Goal: Information Seeking & Learning: Learn about a topic

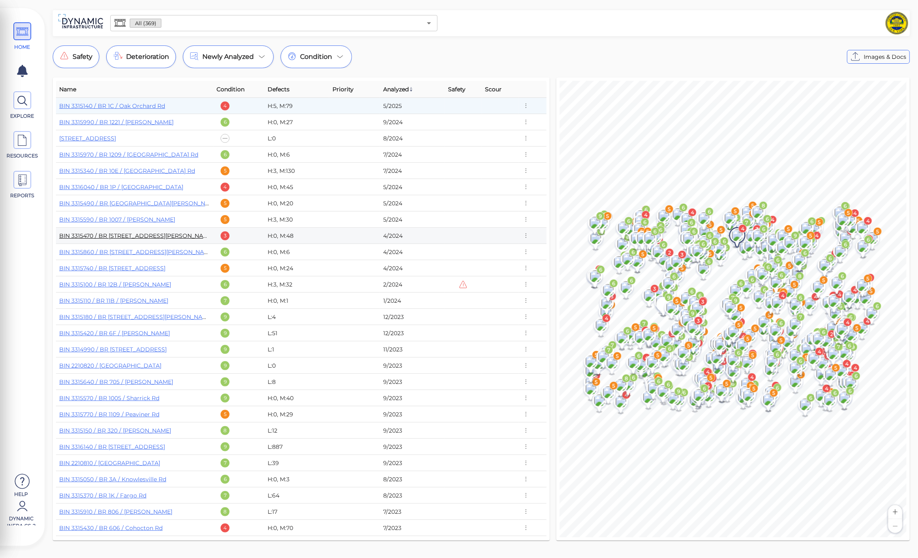
click at [146, 237] on link "BIN 3315470 / BR 609 / Ellinwood Rd" at bounding box center [136, 235] width 154 height 7
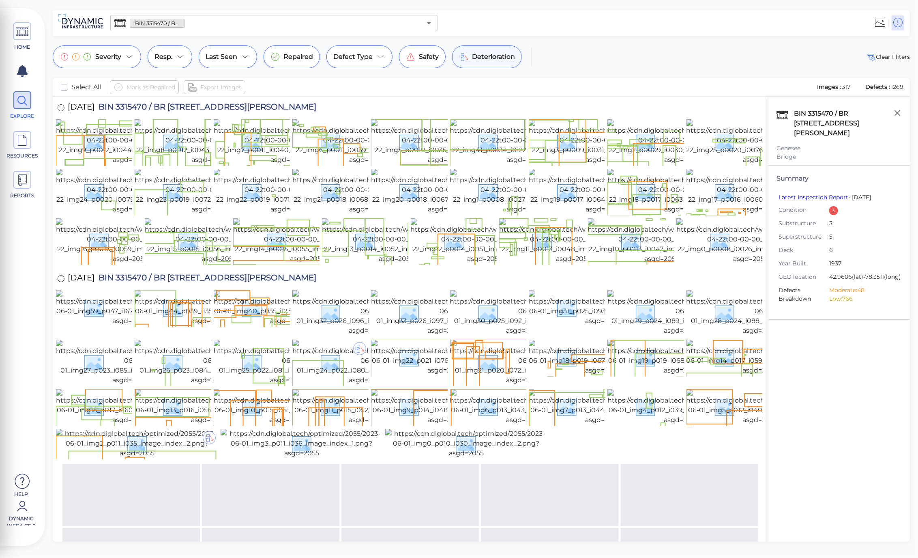
click at [484, 51] on div "Deterioration" at bounding box center [487, 56] width 70 height 23
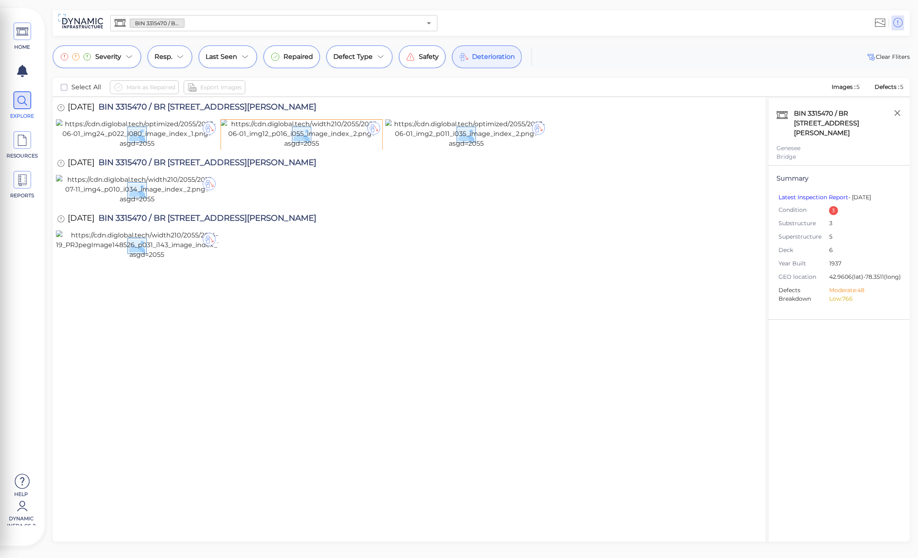
click at [484, 54] on span "Deterioration" at bounding box center [493, 57] width 43 height 10
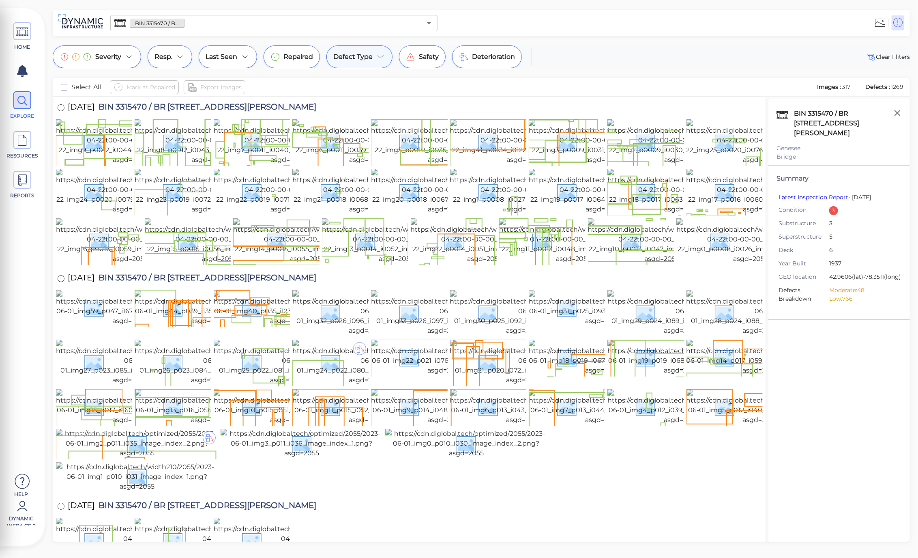
click at [384, 61] on div "Defect Type" at bounding box center [359, 56] width 66 height 23
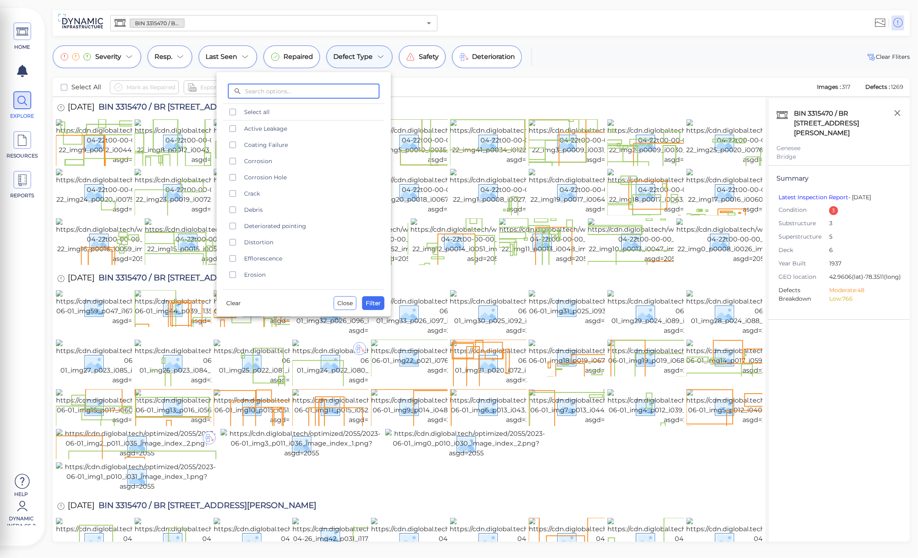
click at [384, 61] on div at bounding box center [459, 279] width 918 height 558
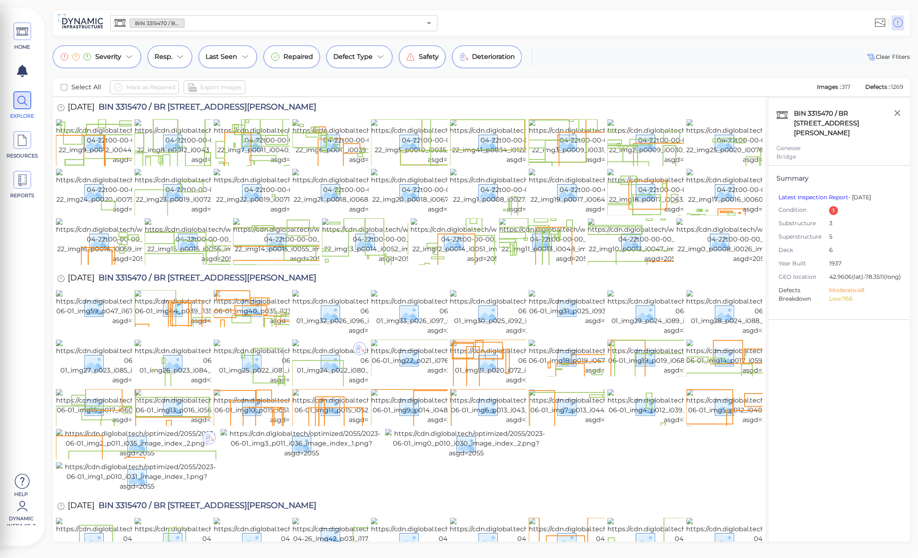
click at [708, 72] on div "Severity Resp. Last Seen Repaired Defect Type Safety Deterioration Clear Fliter…" at bounding box center [481, 293] width 873 height 496
click at [568, 86] on div "Mark as Repaired Export Images" at bounding box center [460, 87] width 700 height 14
click at [672, 34] on div "BIN 3315470 / BR 609 / Ellinwood Rd ​" at bounding box center [481, 23] width 857 height 26
click at [24, 27] on icon at bounding box center [22, 32] width 12 height 18
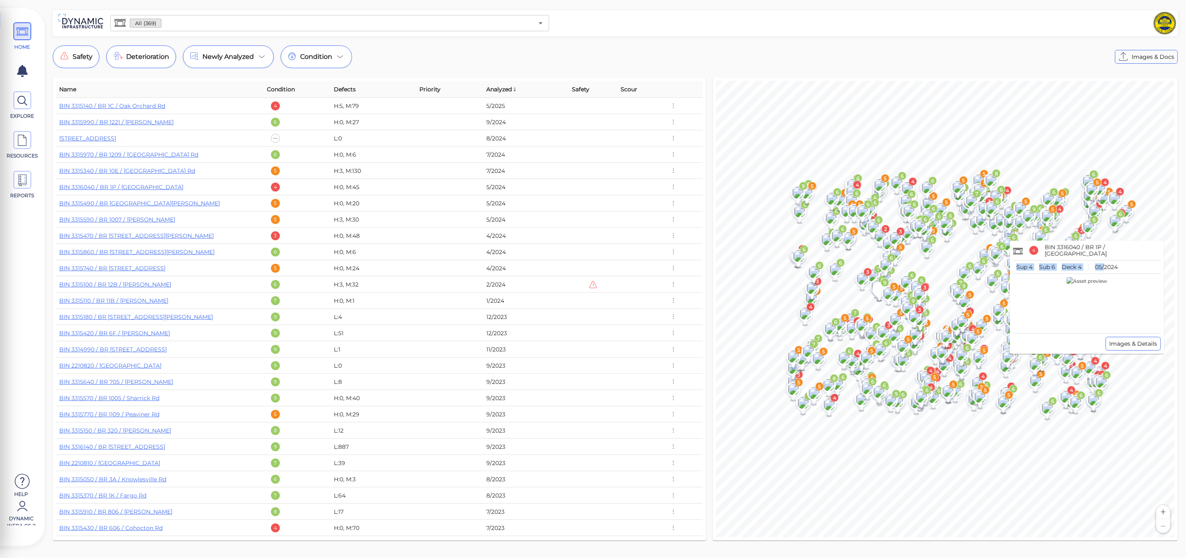
drag, startPoint x: 1014, startPoint y: 266, endPoint x: 1105, endPoint y: 265, distance: 90.4
click at [918, 265] on div "Sup 4 Sub 6 Deck 4 05/2024" at bounding box center [1087, 267] width 148 height 6
click at [918, 268] on p "Deck 4" at bounding box center [1072, 267] width 20 height 6
click at [918, 345] on span "Images & Details" at bounding box center [1133, 344] width 48 height 10
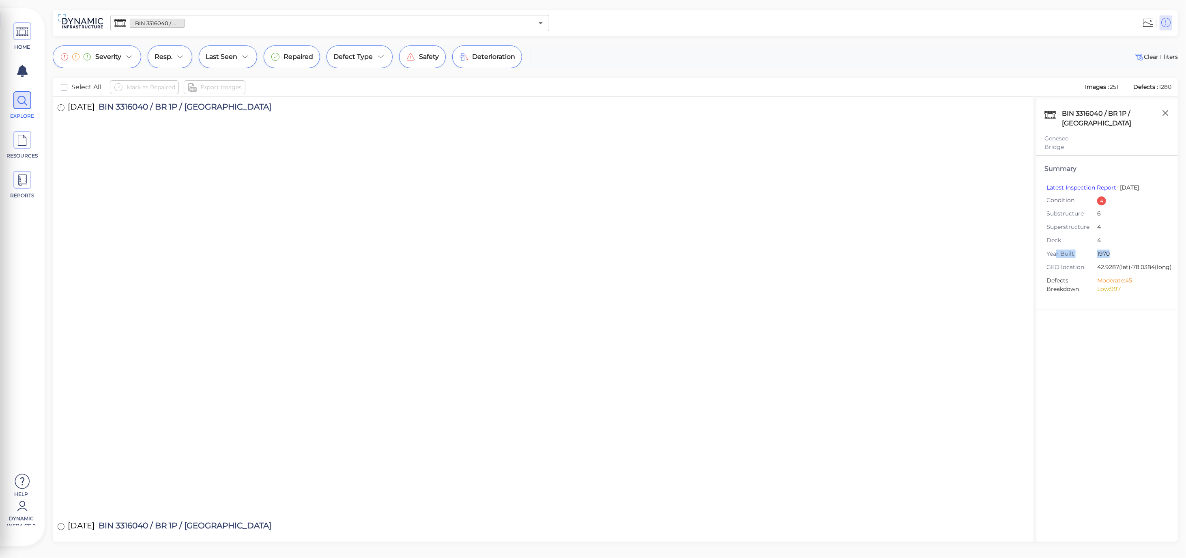
drag, startPoint x: 1057, startPoint y: 254, endPoint x: 1108, endPoint y: 254, distance: 51.1
click at [918, 254] on li "Year Built 1970" at bounding box center [1104, 253] width 117 height 9
drag, startPoint x: 1124, startPoint y: 275, endPoint x: 1088, endPoint y: 267, distance: 37.3
click at [918, 267] on li "GEO location 42.9287 (lat) -78.0384 (long)" at bounding box center [1104, 267] width 117 height 9
drag, startPoint x: 1104, startPoint y: 122, endPoint x: 1063, endPoint y: 129, distance: 41.5
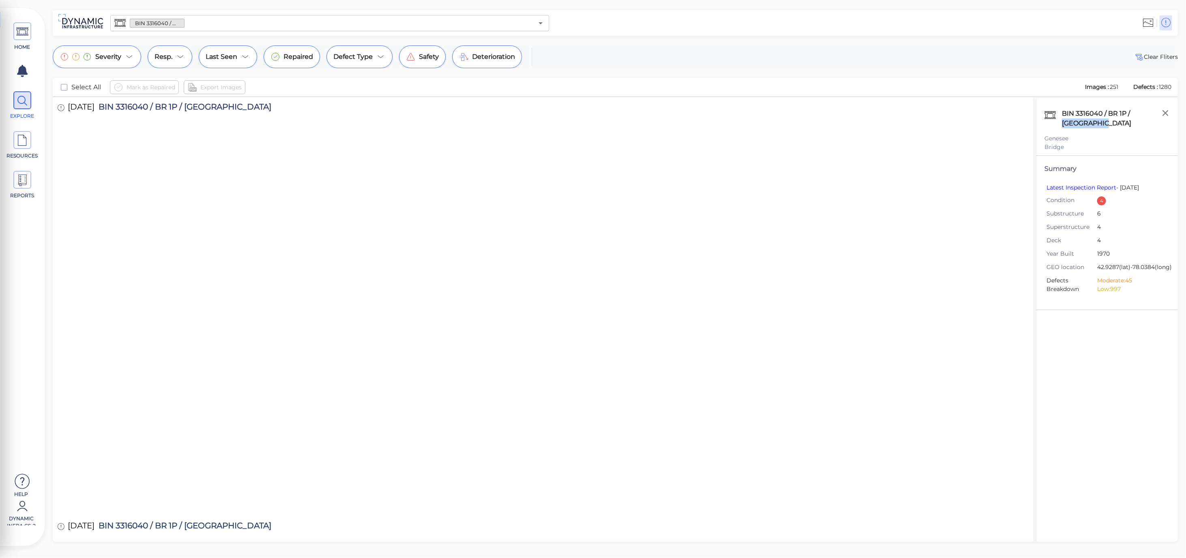
click at [918, 129] on div "BIN 3316040 / BR 1P / Junction Rd" at bounding box center [1115, 119] width 110 height 24
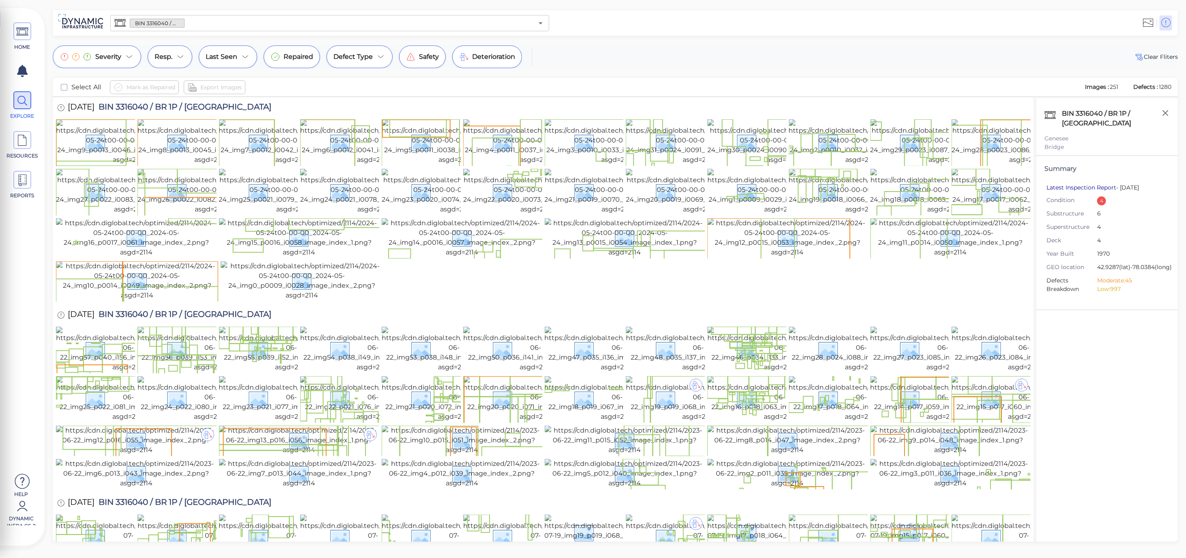
click at [1087, 187] on link "Latest Inspection Report" at bounding box center [1081, 187] width 70 height 7
click at [1095, 370] on div "BIN 3316040 / BR 1P / Junction Rd Genesee Bridge Summary Latest Inspection Repo…" at bounding box center [1107, 330] width 142 height 463
drag, startPoint x: 1063, startPoint y: 112, endPoint x: 1103, endPoint y: 109, distance: 39.9
click at [1103, 109] on div "BIN 3316040 / BR 1P / Junction Rd" at bounding box center [1115, 119] width 110 height 24
click at [1094, 144] on div "Bridge" at bounding box center [1106, 147] width 125 height 9
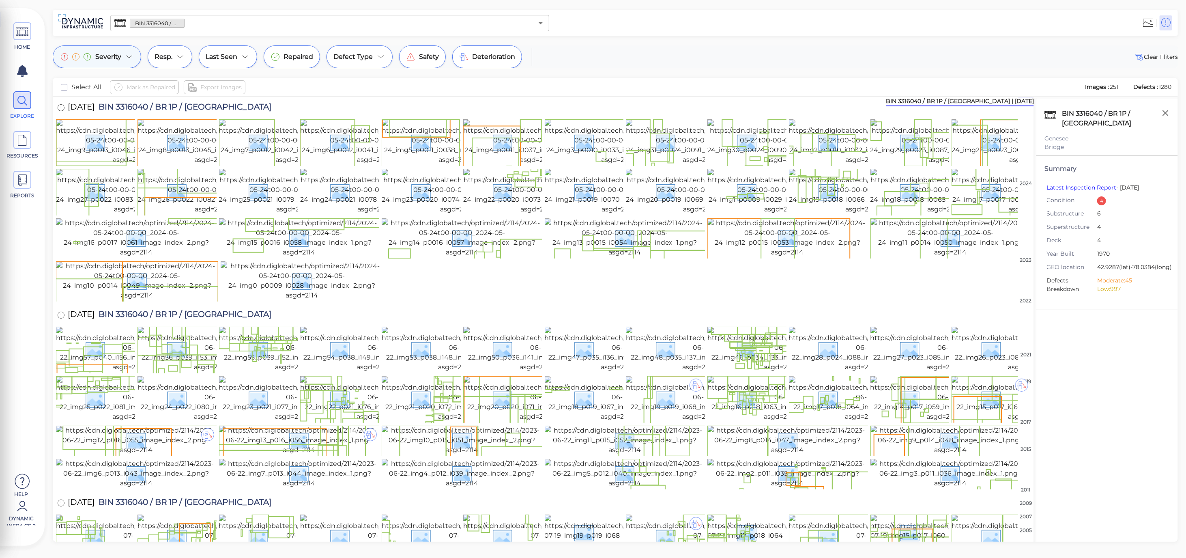
click at [131, 55] on icon at bounding box center [129, 57] width 10 height 10
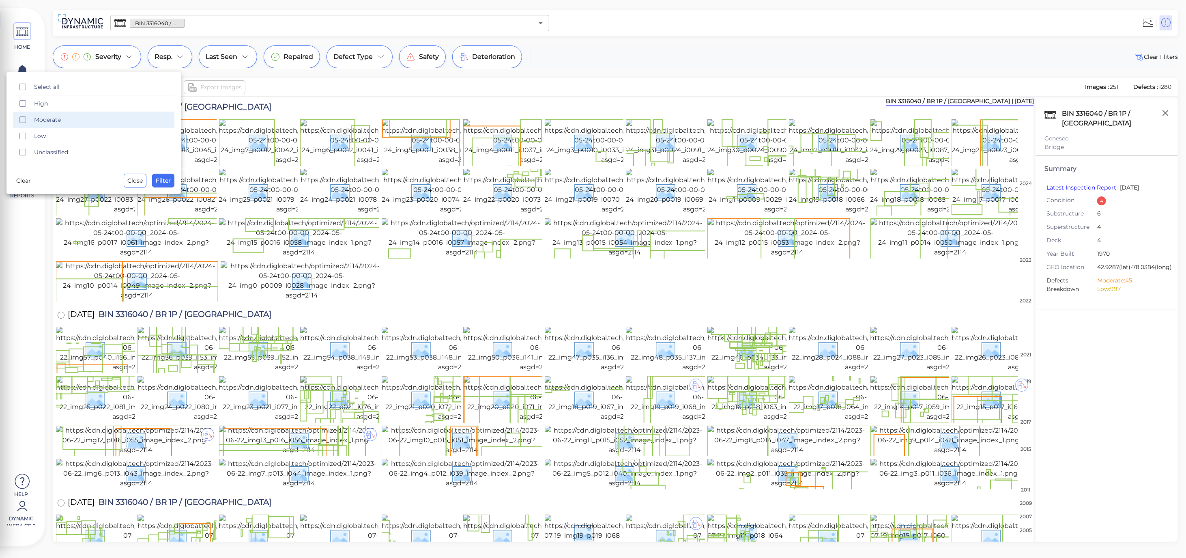
click at [52, 118] on span "Moderate" at bounding box center [101, 120] width 135 height 8
click at [36, 104] on span "High" at bounding box center [101, 103] width 135 height 8
click at [168, 182] on span "Filter" at bounding box center [163, 181] width 15 height 10
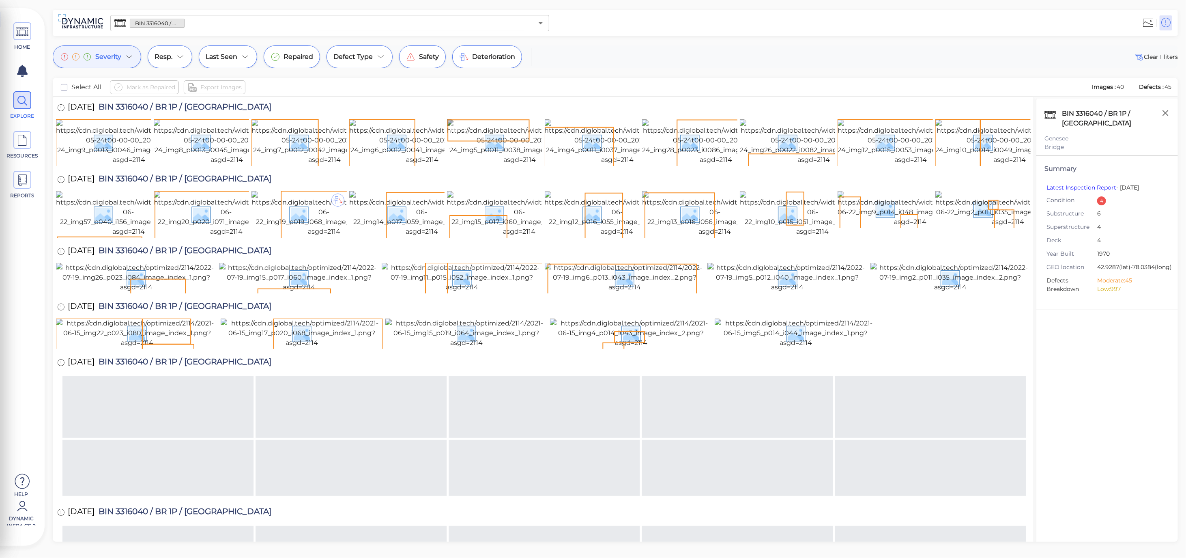
click at [471, 146] on img at bounding box center [520, 141] width 146 height 45
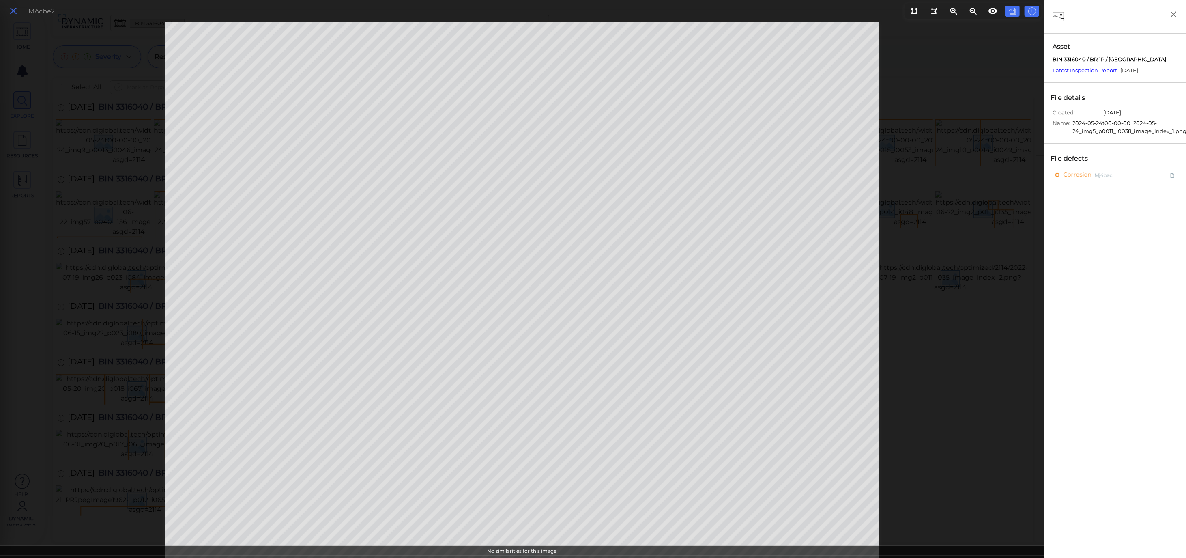
click at [15, 8] on icon at bounding box center [13, 11] width 9 height 11
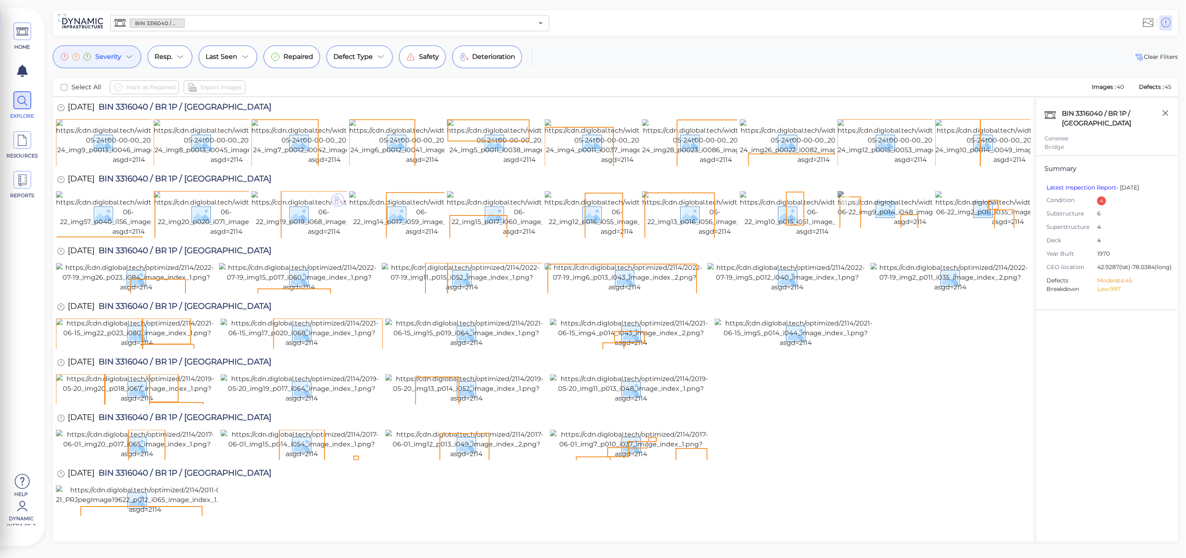
click at [866, 227] on img at bounding box center [909, 209] width 145 height 36
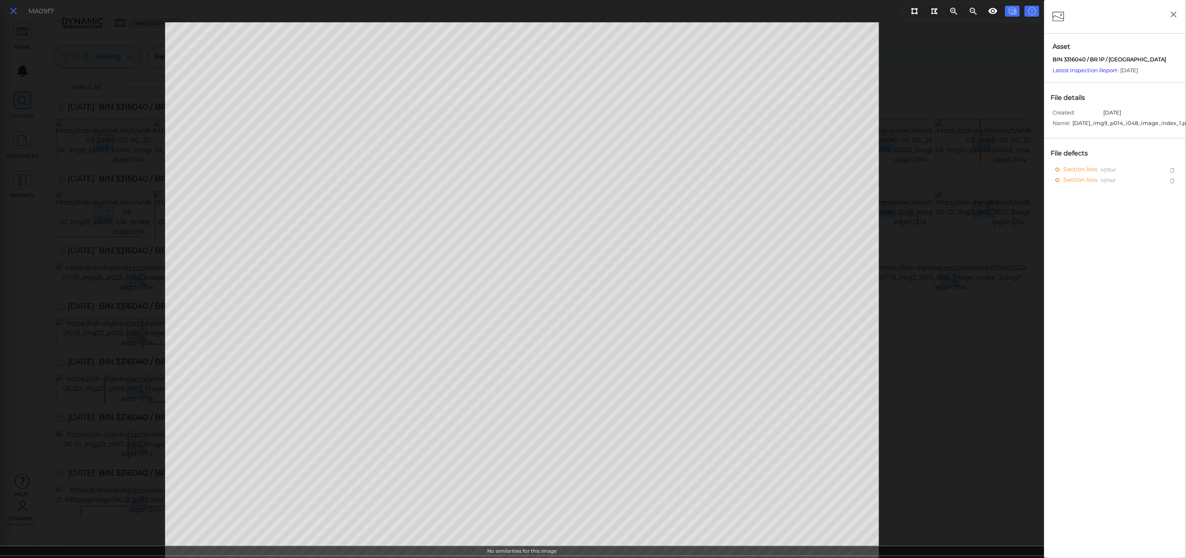
click at [19, 14] on button at bounding box center [13, 11] width 14 height 12
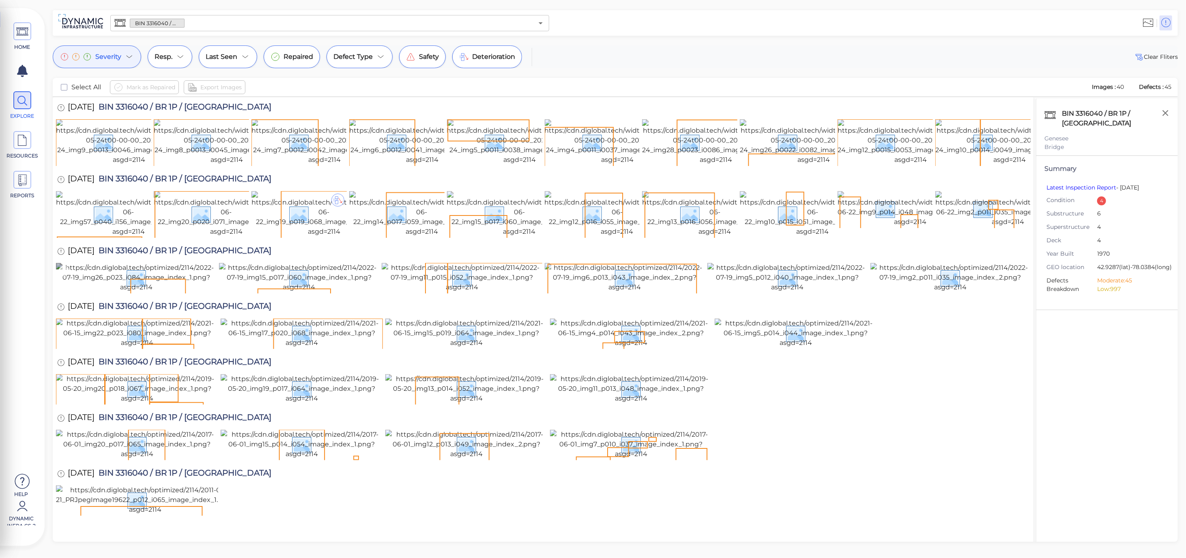
click at [161, 292] on img at bounding box center [136, 277] width 161 height 29
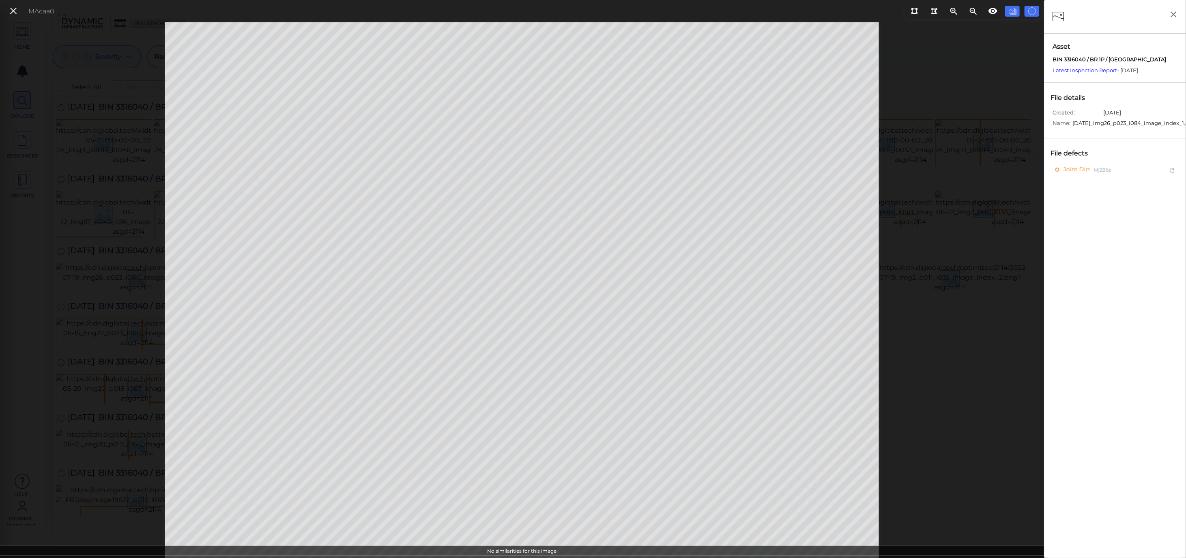
click at [11, 3] on div "MAcaa0" at bounding box center [30, 10] width 56 height 17
click at [15, 7] on icon at bounding box center [13, 11] width 9 height 11
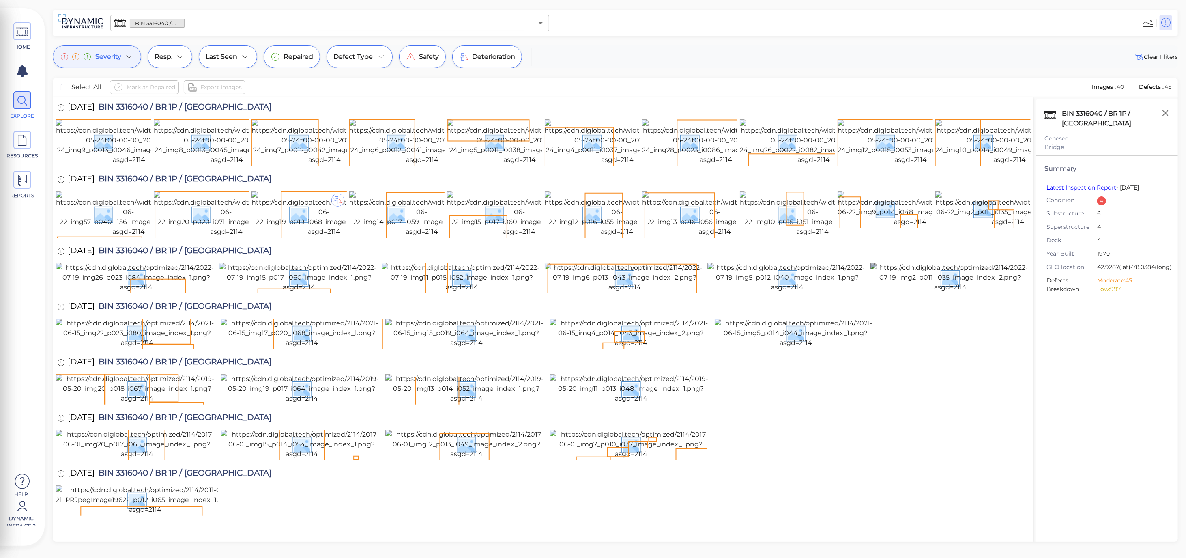
click at [956, 292] on img at bounding box center [950, 277] width 161 height 29
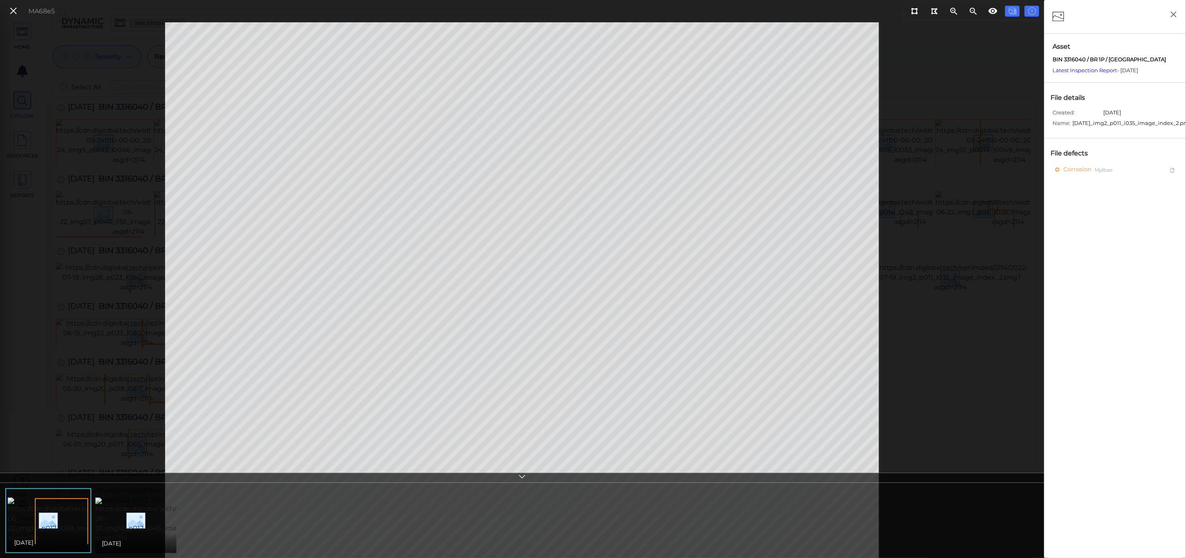
drag, startPoint x: 1142, startPoint y: 116, endPoint x: 1115, endPoint y: 114, distance: 26.5
click at [1115, 114] on div "Created: July 19, 2022" at bounding box center [1116, 114] width 129 height 11
drag, startPoint x: 143, startPoint y: 519, endPoint x: 139, endPoint y: 521, distance: 4.5
click at [143, 520] on img at bounding box center [167, 519] width 144 height 45
click at [59, 524] on img at bounding box center [80, 519] width 145 height 45
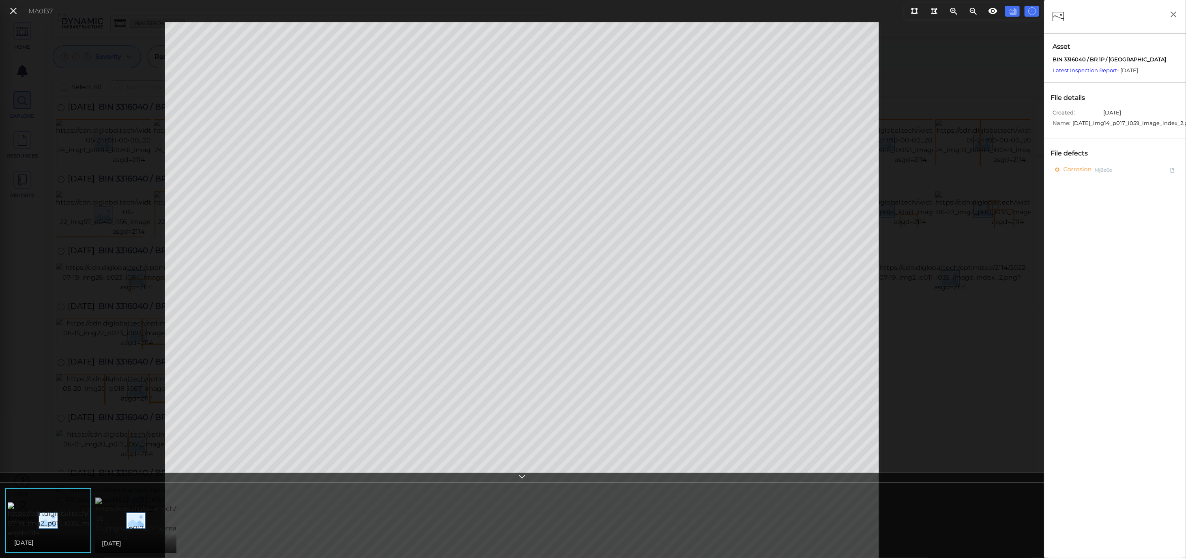
click at [128, 529] on img at bounding box center [167, 519] width 144 height 45
click at [68, 526] on img at bounding box center [80, 519] width 145 height 45
click at [13, 8] on icon at bounding box center [13, 11] width 9 height 11
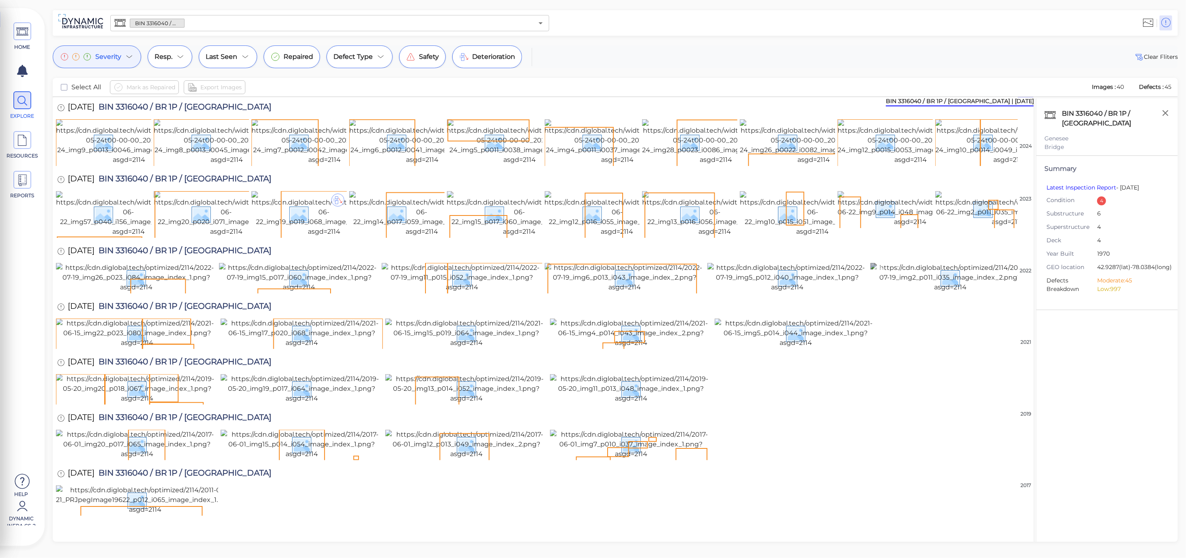
click at [929, 292] on img at bounding box center [950, 277] width 161 height 29
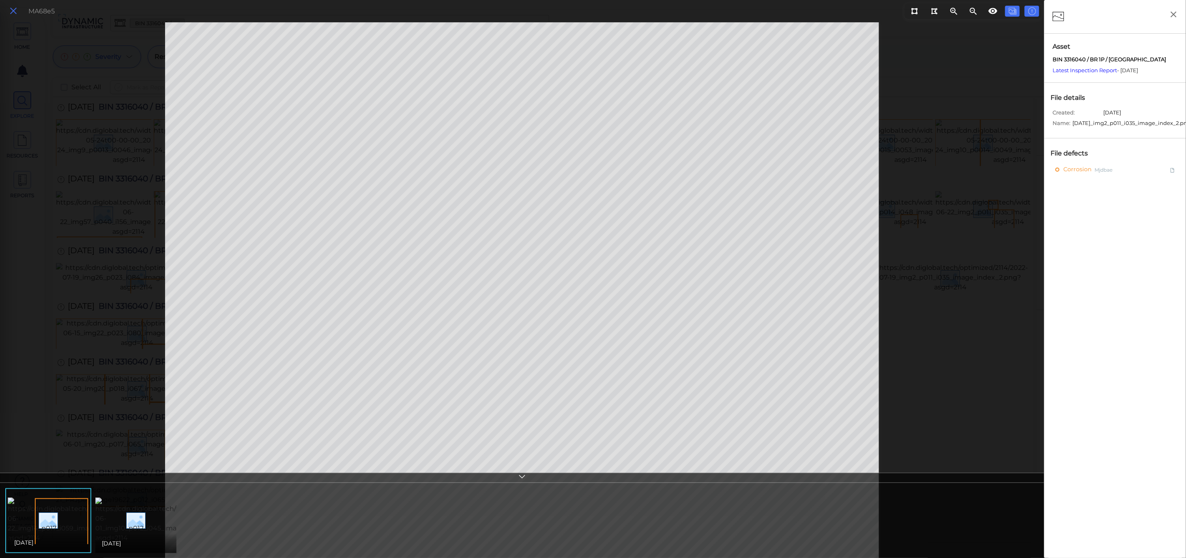
click at [13, 11] on icon at bounding box center [13, 11] width 9 height 11
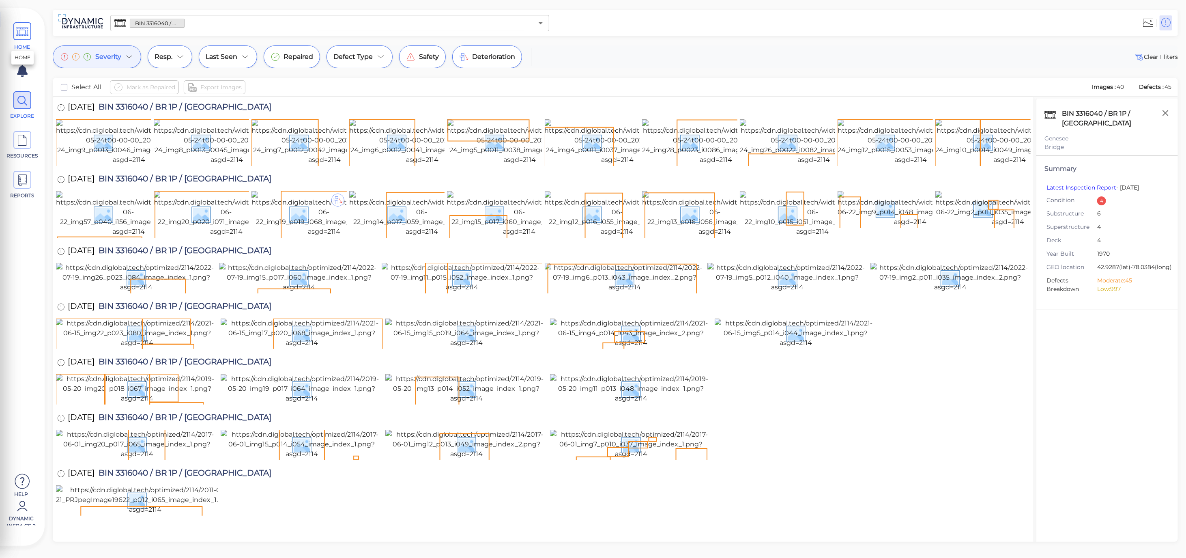
click at [30, 28] on span at bounding box center [22, 31] width 18 height 18
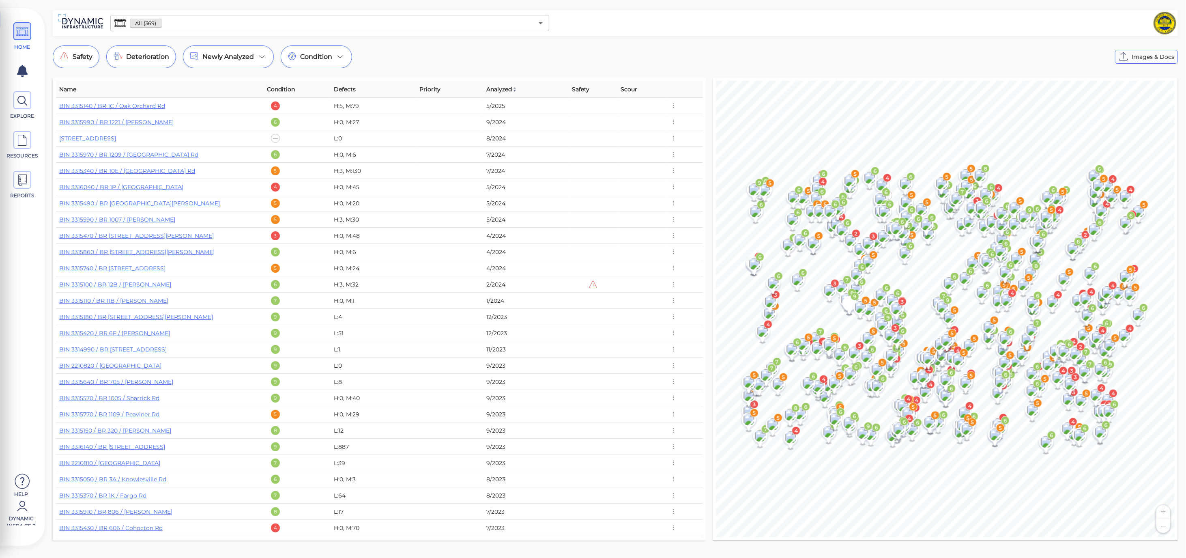
click at [637, 90] on th "Scour" at bounding box center [642, 89] width 49 height 17
click at [629, 92] on span "Scour" at bounding box center [629, 89] width 17 height 10
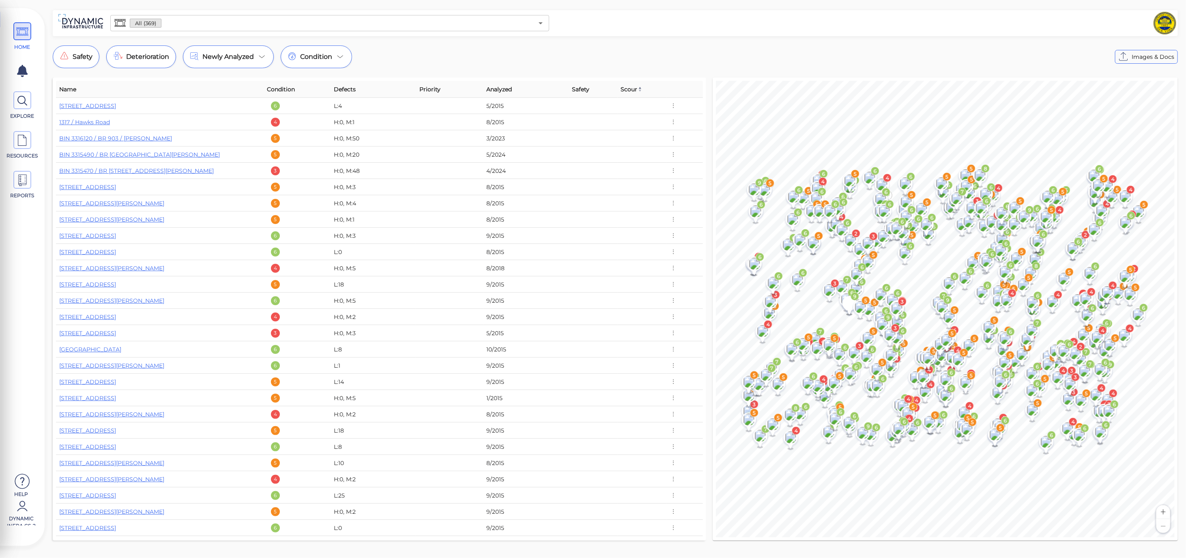
click at [629, 91] on span "Scour" at bounding box center [631, 89] width 21 height 10
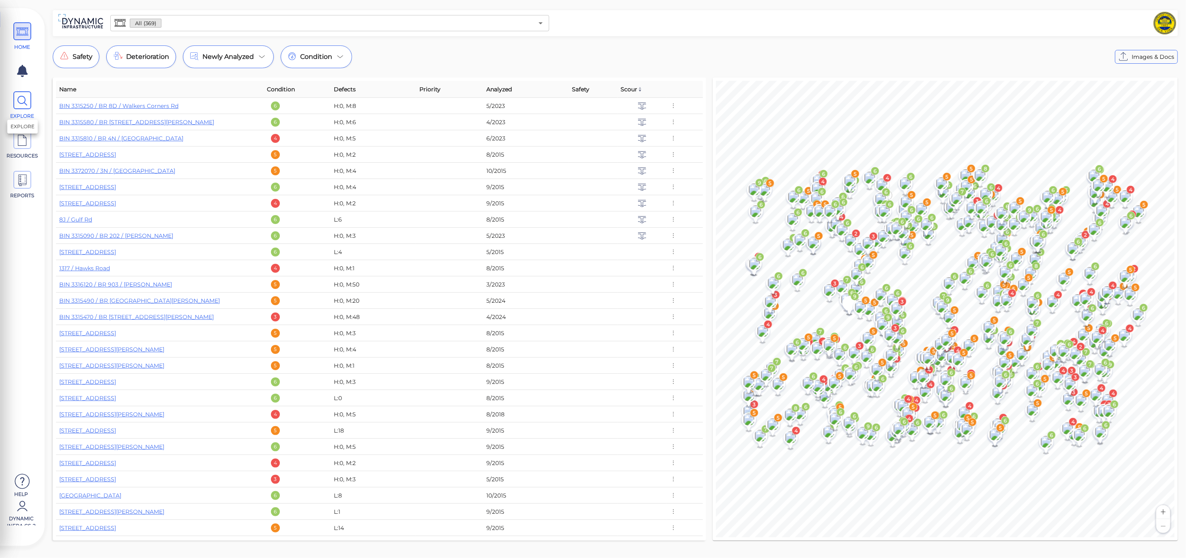
click at [23, 109] on icon at bounding box center [22, 101] width 12 height 18
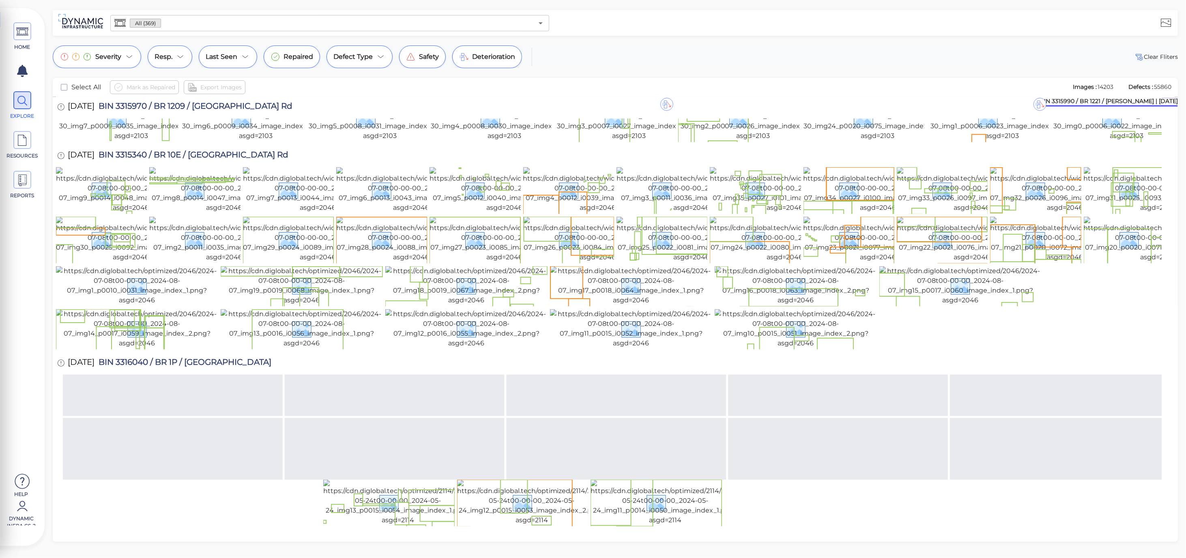
scroll to position [180, 0]
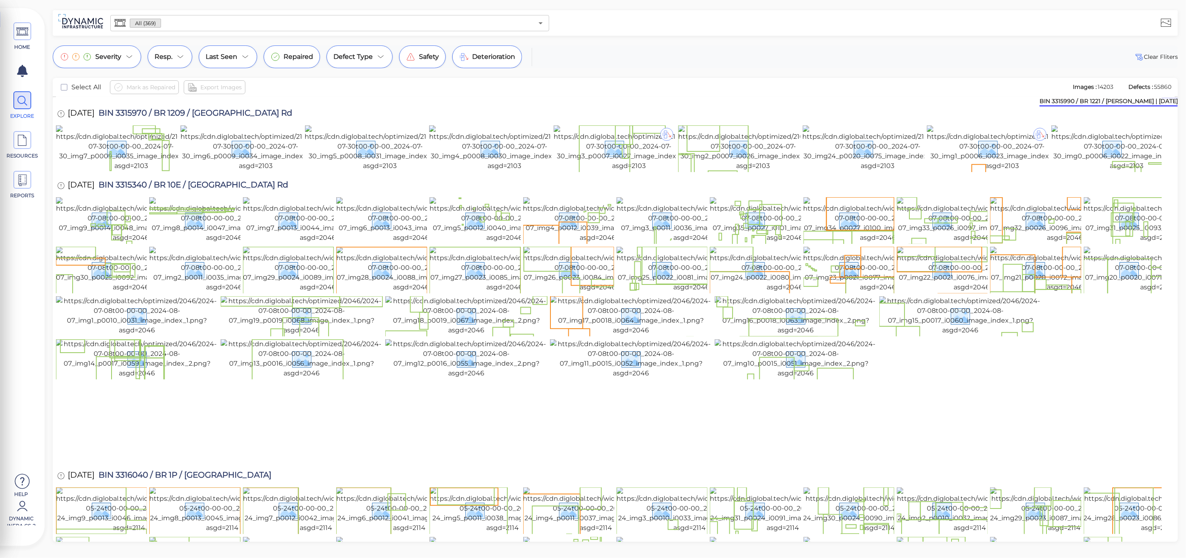
click at [773, 197] on div "7/8/2024 BIN 3315340 / BR 10E / West Sweden Rd" at bounding box center [615, 186] width 1118 height 22
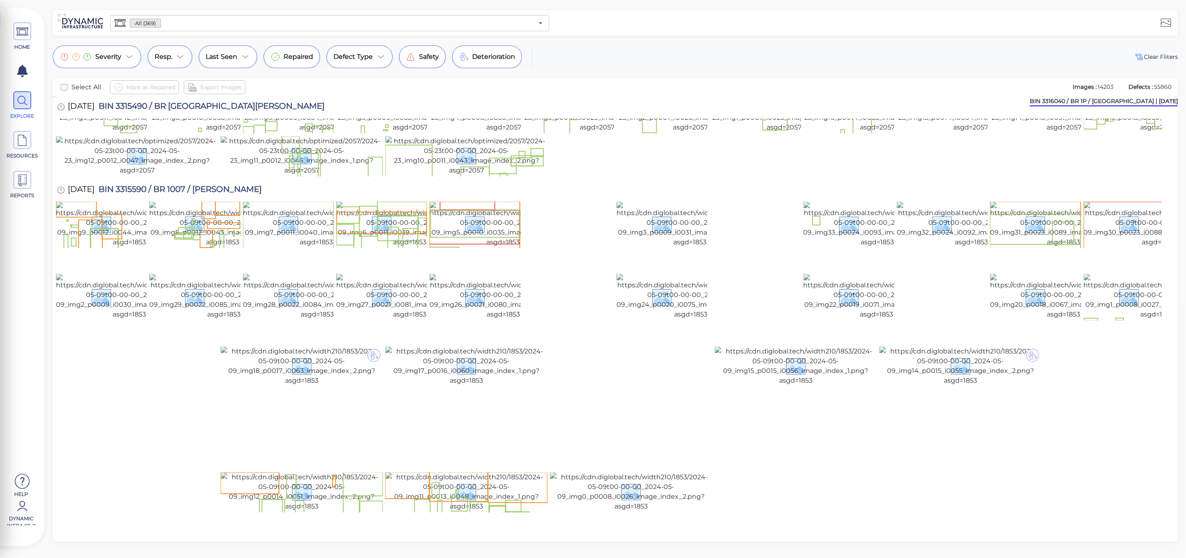
scroll to position [853, 0]
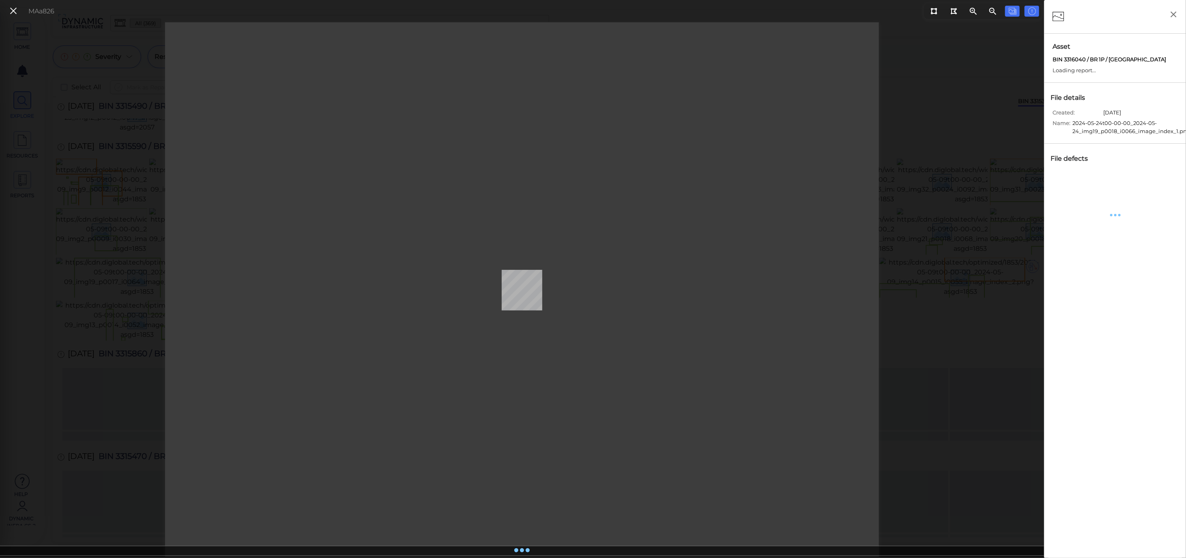
scroll to position [851, 0]
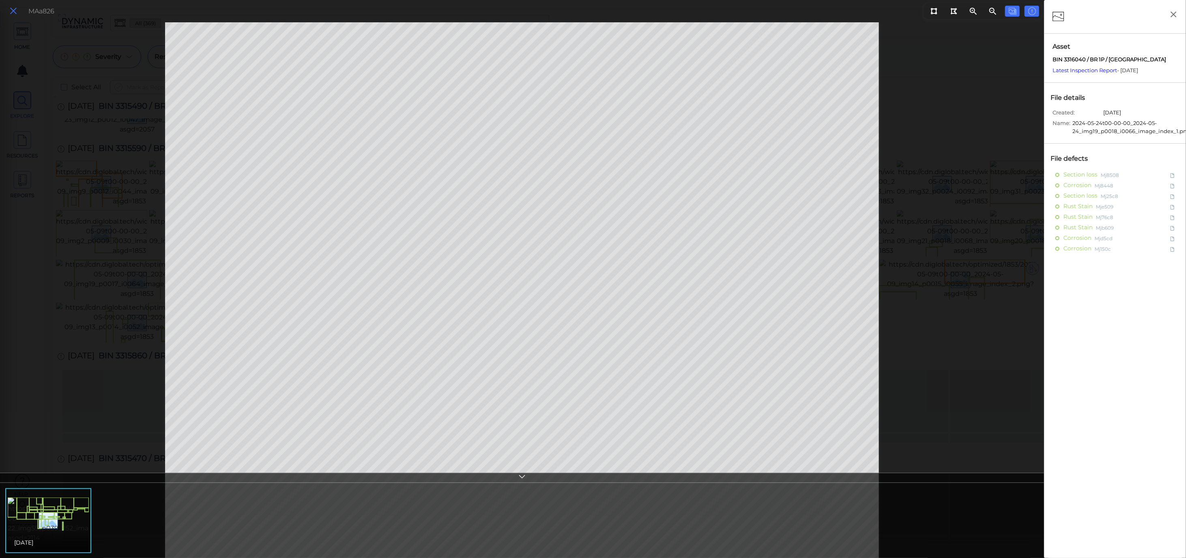
click at [11, 12] on icon at bounding box center [13, 11] width 9 height 11
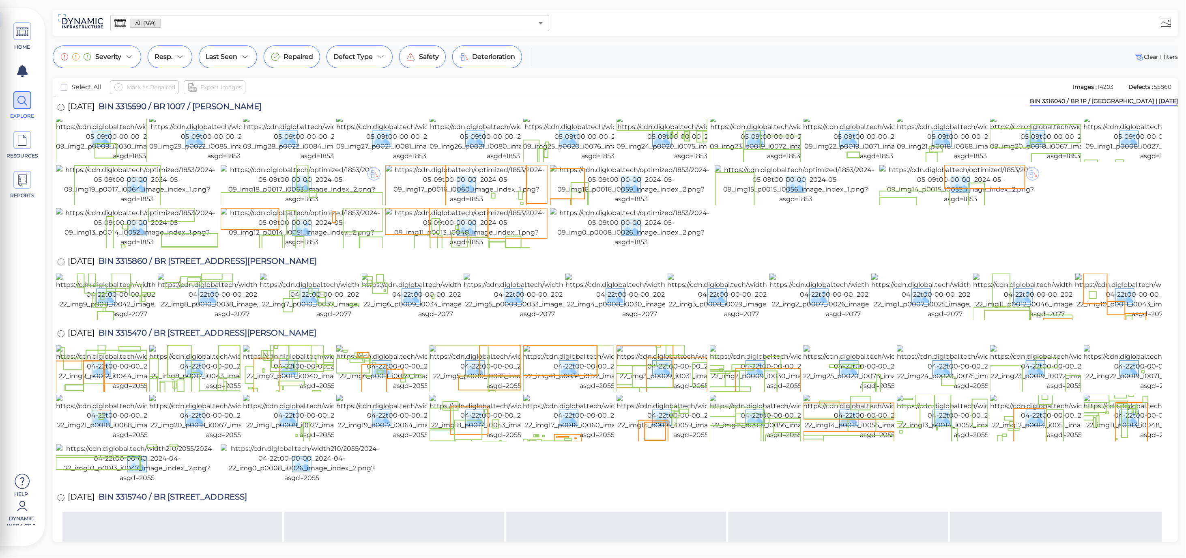
scroll to position [1033, 0]
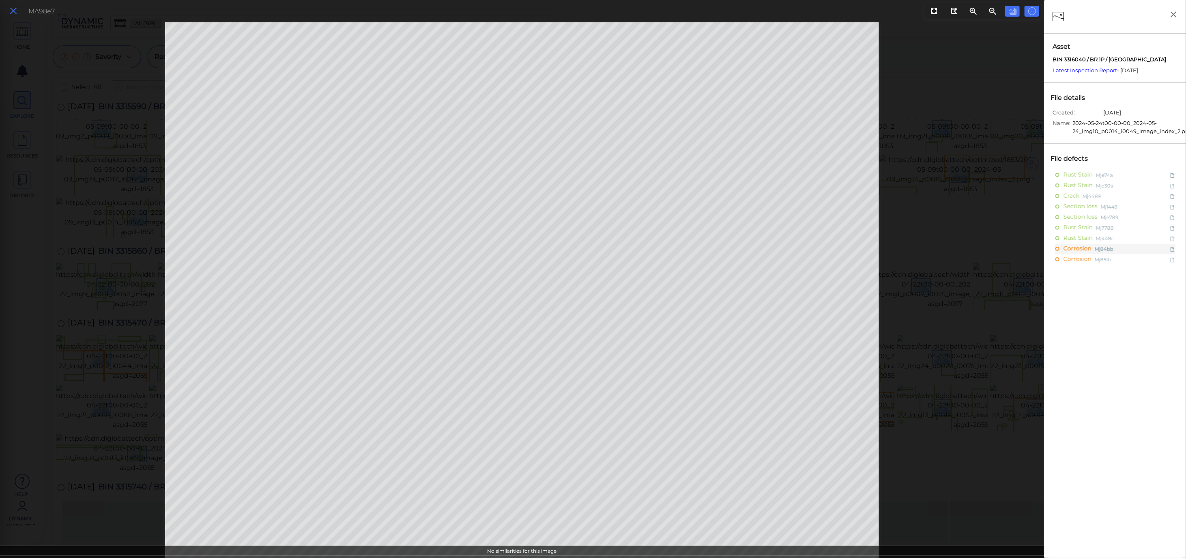
click at [11, 14] on icon at bounding box center [13, 11] width 9 height 11
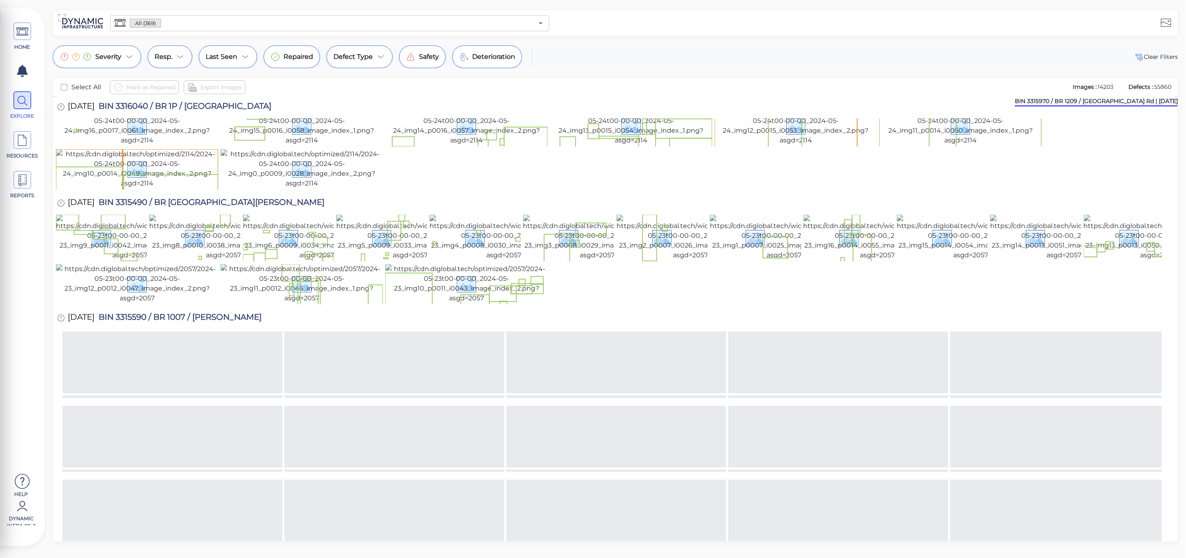
scroll to position [457, 0]
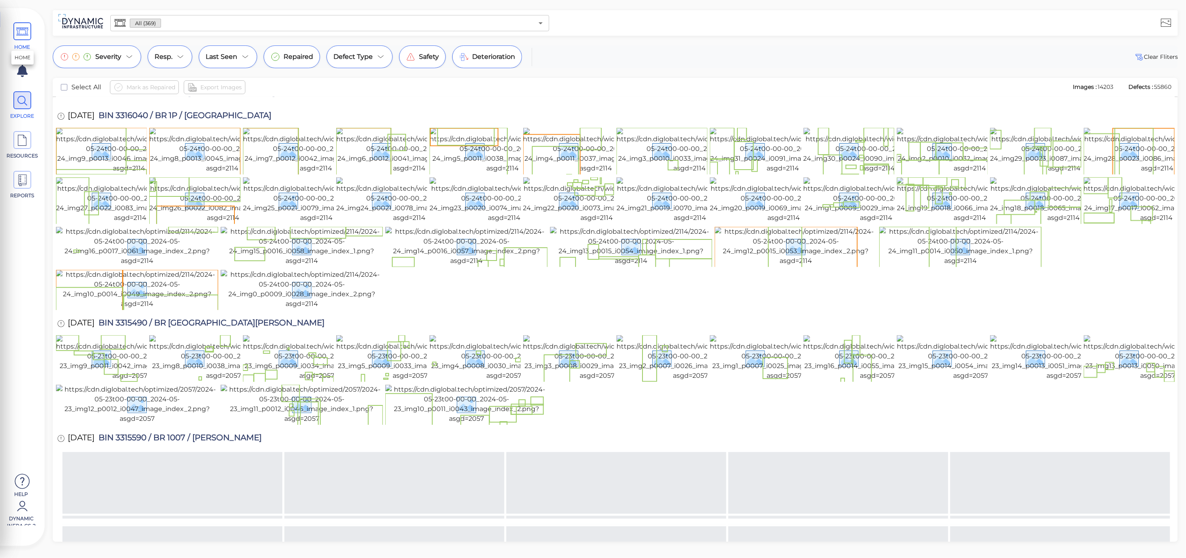
click at [19, 32] on icon at bounding box center [22, 32] width 12 height 18
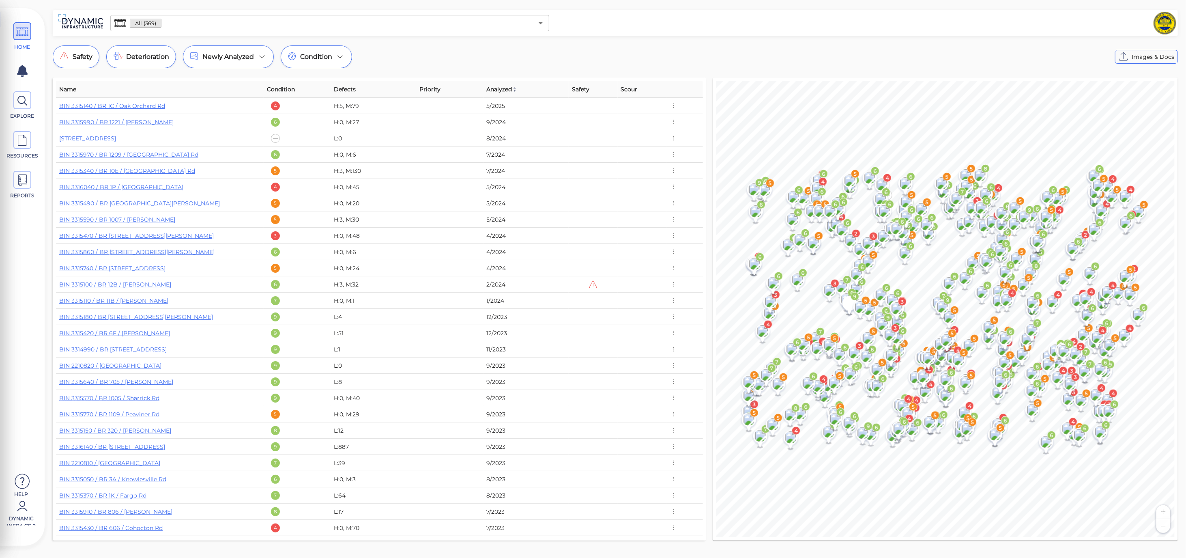
drag, startPoint x: 491, startPoint y: 39, endPoint x: 351, endPoint y: 47, distance: 139.7
click at [490, 40] on div "All (369) ​ Safety Deterioration Newly Analyzed Condition Images & Docs Name Co…" at bounding box center [615, 277] width 1141 height 535
click at [283, 86] on span "Condition" at bounding box center [281, 89] width 28 height 10
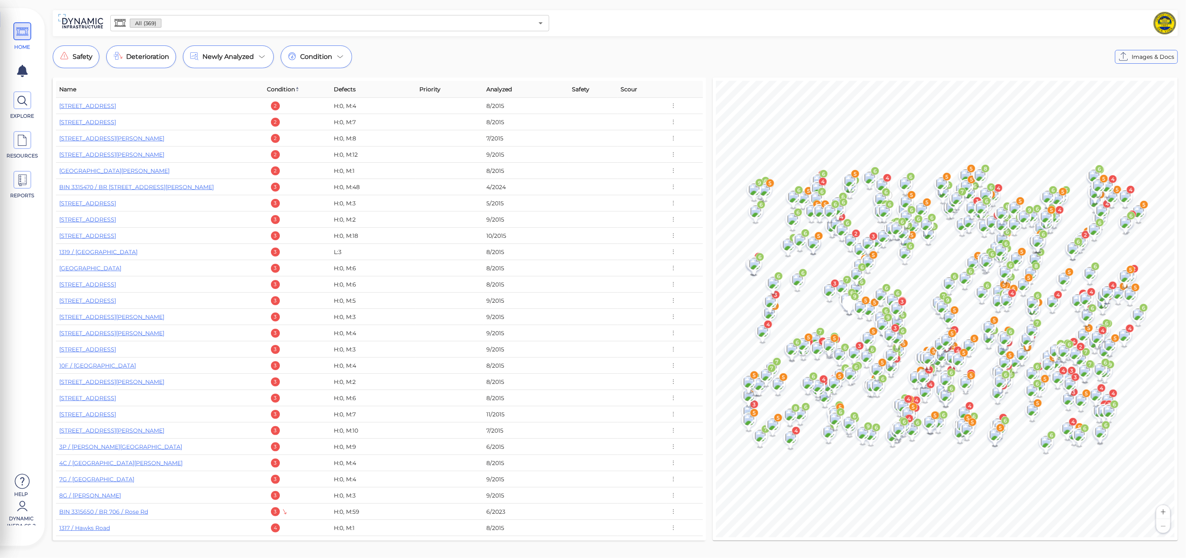
click at [282, 86] on span "Condition" at bounding box center [283, 89] width 33 height 10
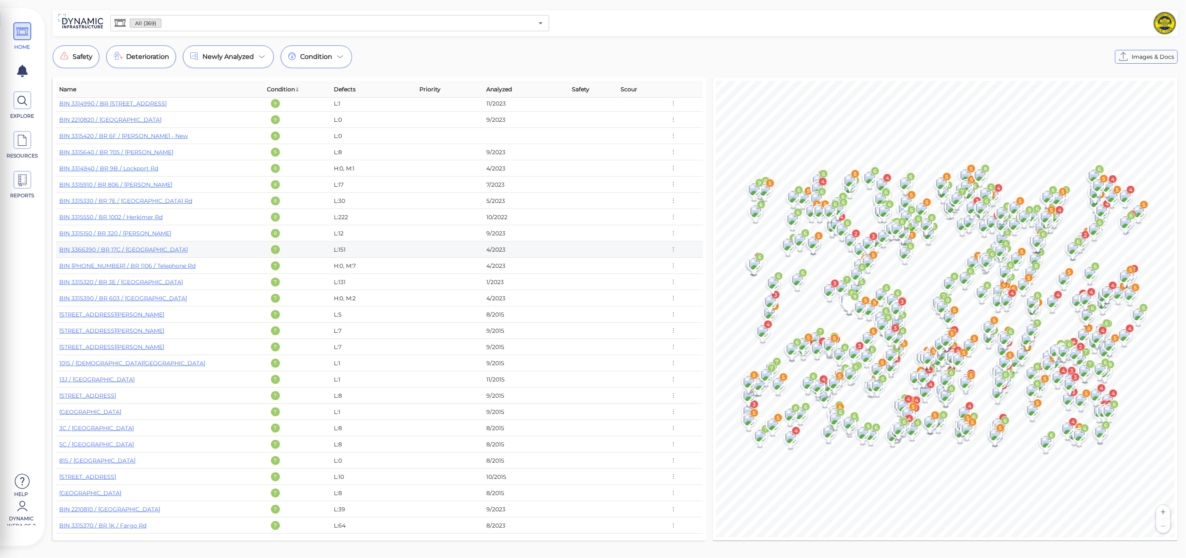
scroll to position [120, 0]
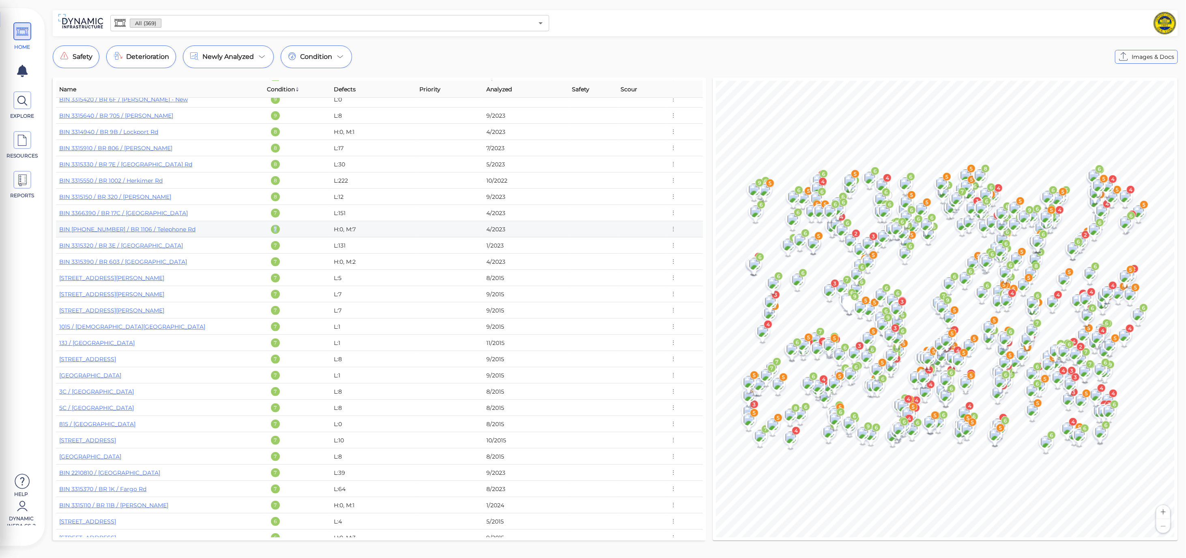
drag, startPoint x: 266, startPoint y: 229, endPoint x: 276, endPoint y: 230, distance: 9.4
click at [276, 230] on td "7" at bounding box center [297, 229] width 67 height 16
drag, startPoint x: 346, startPoint y: 230, endPoint x: 355, endPoint y: 230, distance: 9.3
click at [355, 230] on div "H:0, M:7" at bounding box center [373, 229] width 79 height 8
click at [375, 230] on div "H:0, M:7" at bounding box center [373, 229] width 79 height 8
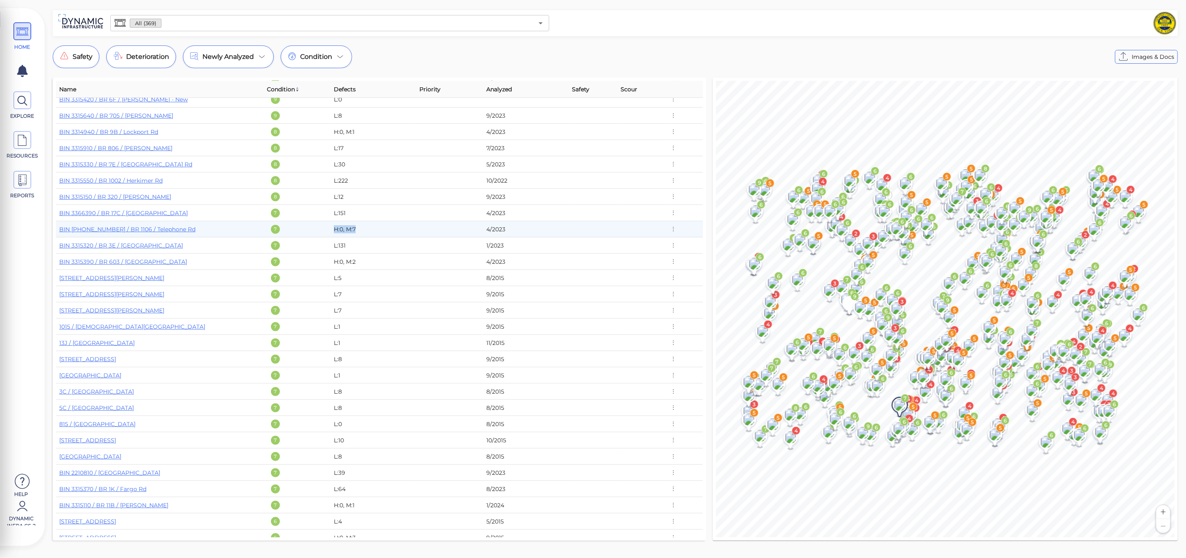
drag, startPoint x: 337, startPoint y: 230, endPoint x: 364, endPoint y: 234, distance: 27.5
click at [364, 234] on tr "BIN 3315780 / BR 1106 / Telephone Rd 7 H:0, M:7 4/2023" at bounding box center [379, 229] width 647 height 16
click at [351, 229] on div "H:0, M:7" at bounding box center [373, 229] width 79 height 8
click at [153, 225] on link "BIN 3315780 / BR 1106 / Telephone Rd" at bounding box center [127, 228] width 136 height 7
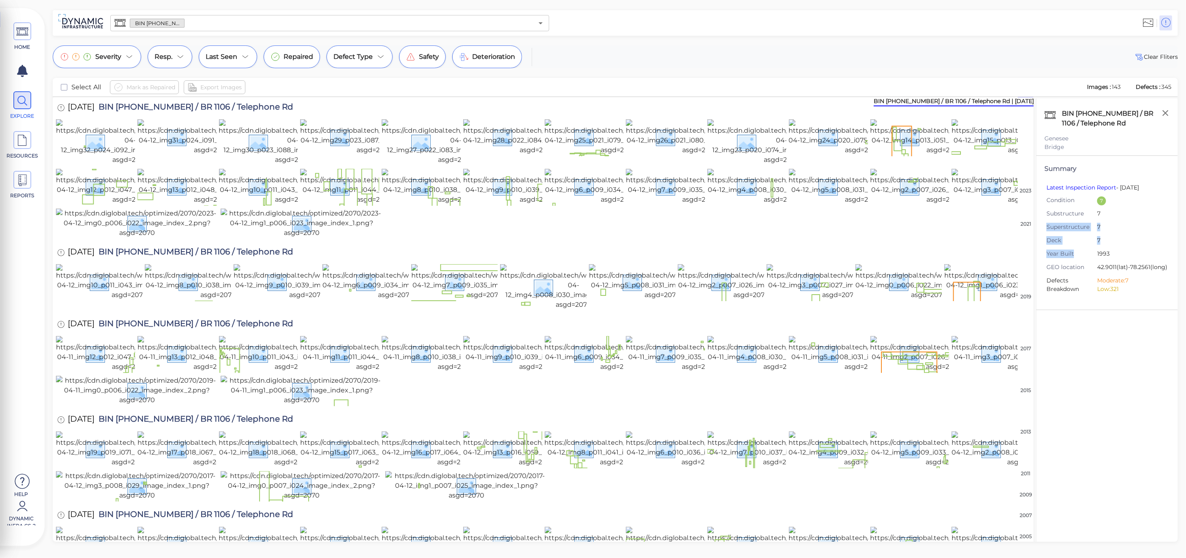
drag, startPoint x: 1094, startPoint y: 247, endPoint x: 1109, endPoint y: 232, distance: 21.5
click at [1109, 221] on ul "Latest Inspection Report - 12 Apr 23 Condition 7 Substructure 7 Superstructure …" at bounding box center [1106, 242] width 125 height 118
click at [1109, 233] on ul "Latest Inspection Report - 12 Apr 23 Condition 7 Substructure 7 Superstructure …" at bounding box center [1106, 242] width 125 height 118
click at [124, 61] on icon at bounding box center [129, 57] width 10 height 10
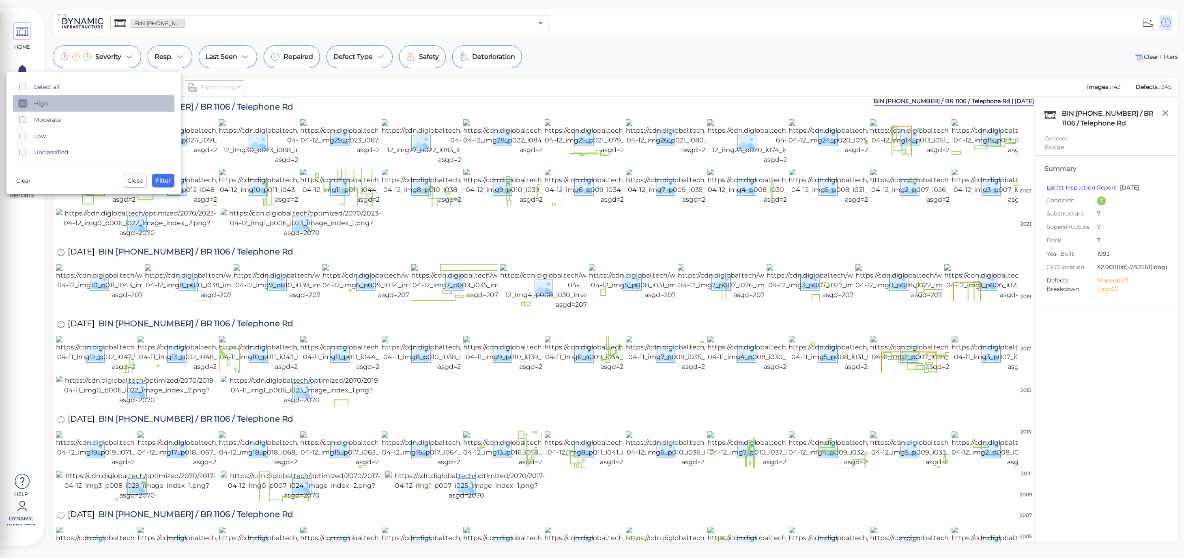
click at [26, 108] on icon "checkbox" at bounding box center [23, 104] width 10 height 10
click at [30, 116] on div "Moderate" at bounding box center [93, 120] width 161 height 16
click at [168, 178] on span "Filter" at bounding box center [163, 181] width 15 height 10
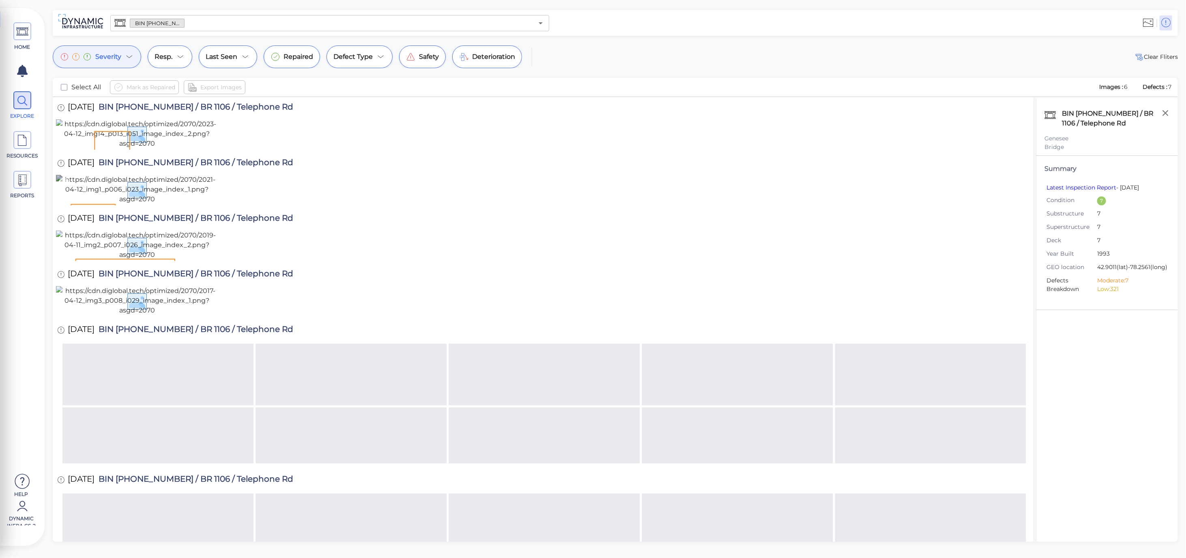
click at [138, 204] on img at bounding box center [137, 189] width 162 height 29
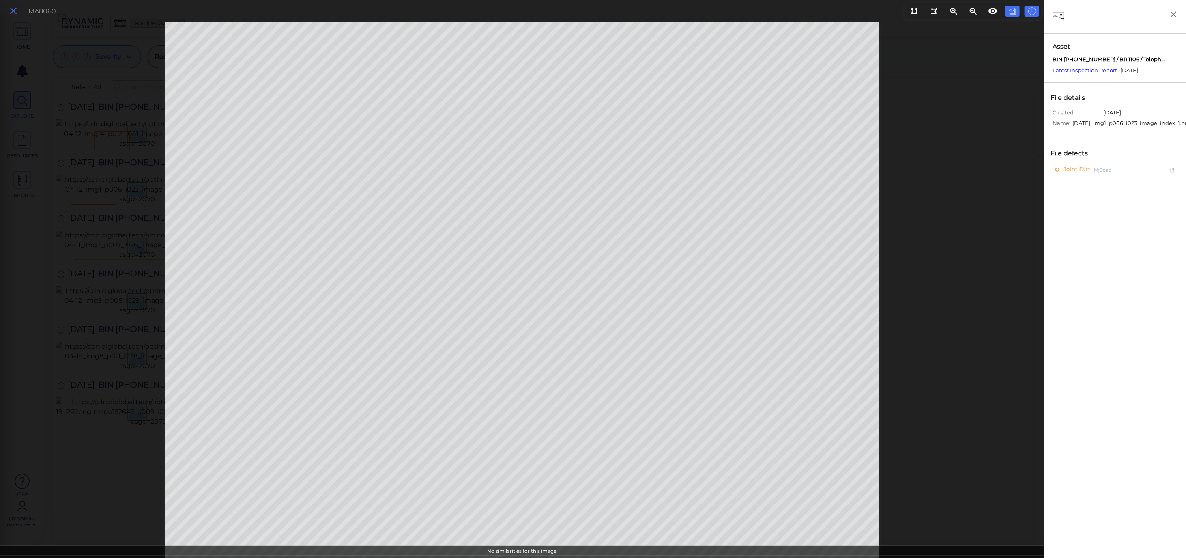
click at [14, 13] on icon at bounding box center [13, 11] width 9 height 11
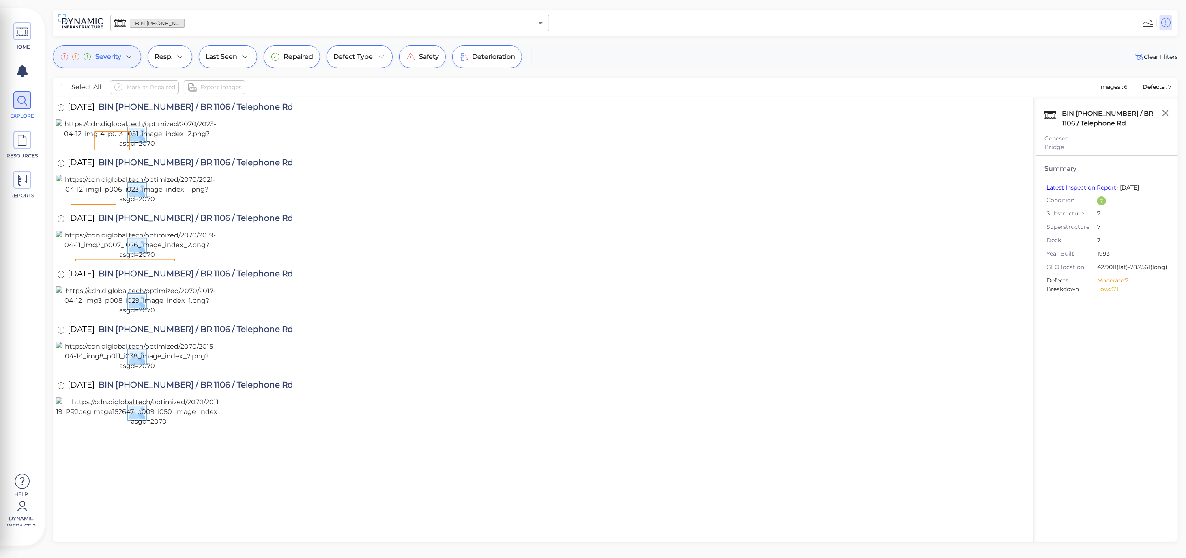
click at [136, 61] on div "Severity" at bounding box center [97, 56] width 88 height 23
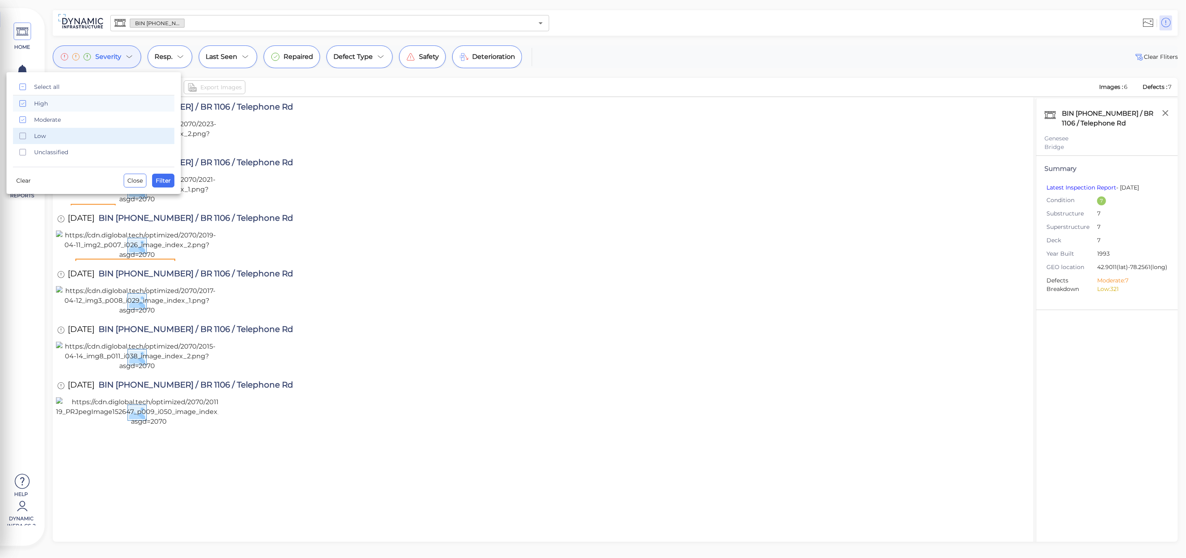
click at [46, 139] on span "Low" at bounding box center [101, 136] width 135 height 8
click at [48, 151] on span "Unclassified" at bounding box center [101, 152] width 135 height 8
click at [163, 179] on span "Filter" at bounding box center [163, 181] width 15 height 10
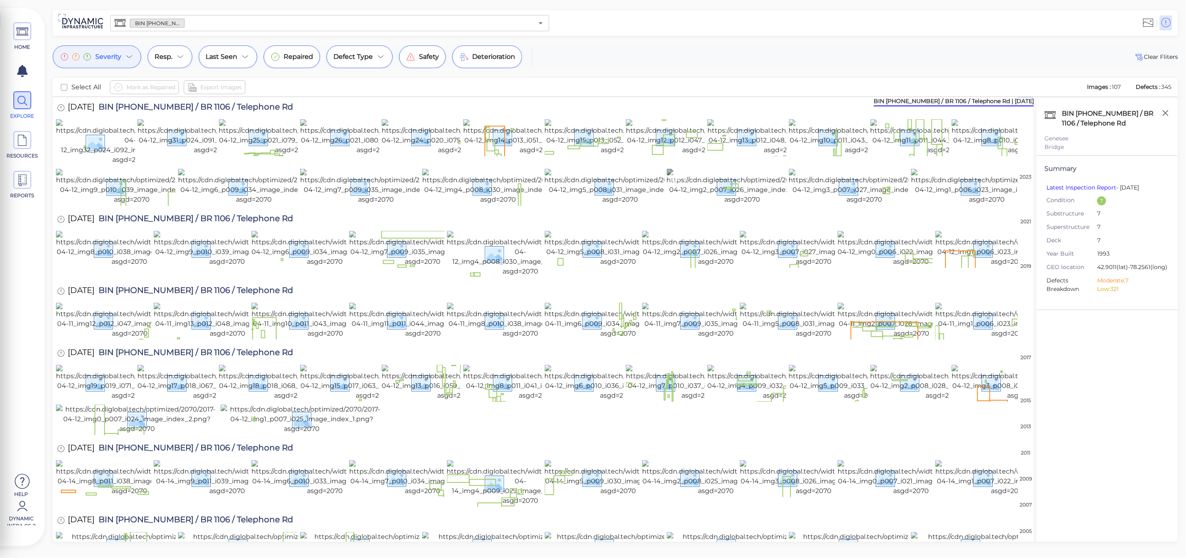
click at [734, 204] on img at bounding box center [743, 187] width 152 height 36
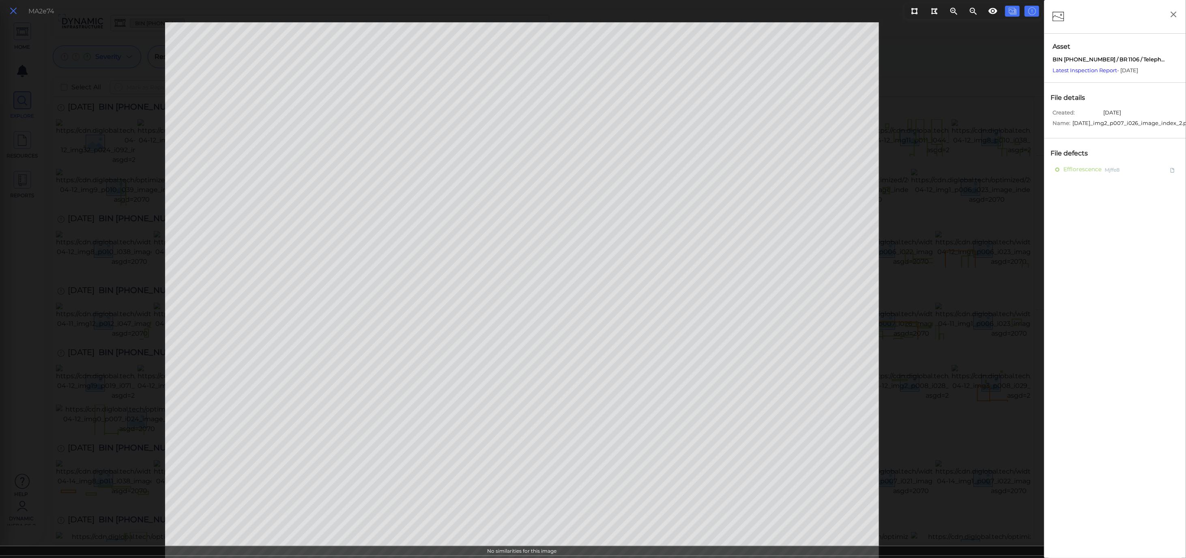
click at [17, 8] on icon at bounding box center [13, 11] width 9 height 11
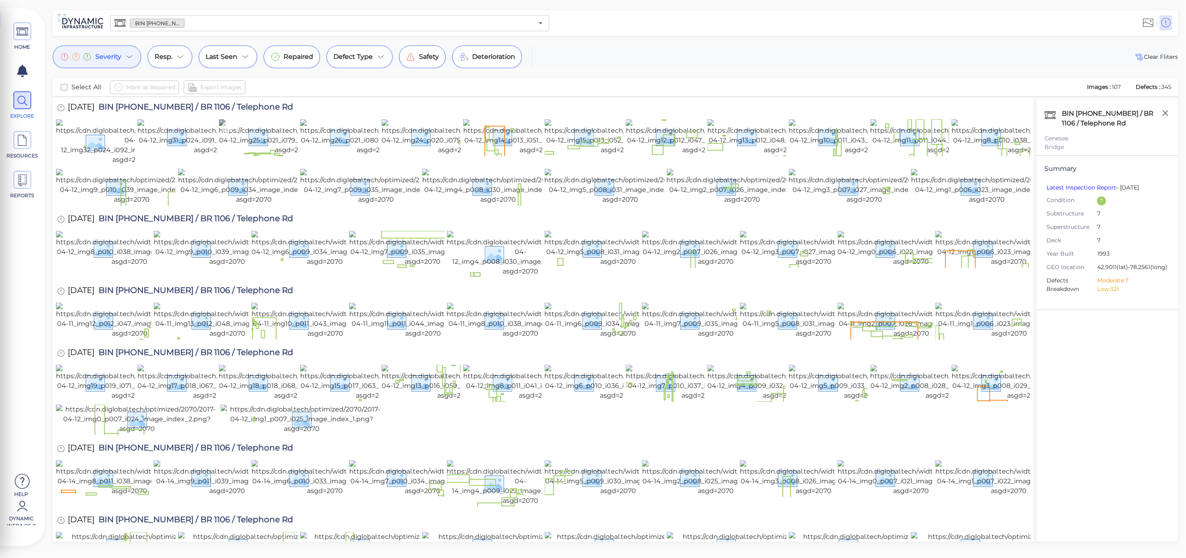
click at [269, 155] on img at bounding box center [293, 137] width 148 height 36
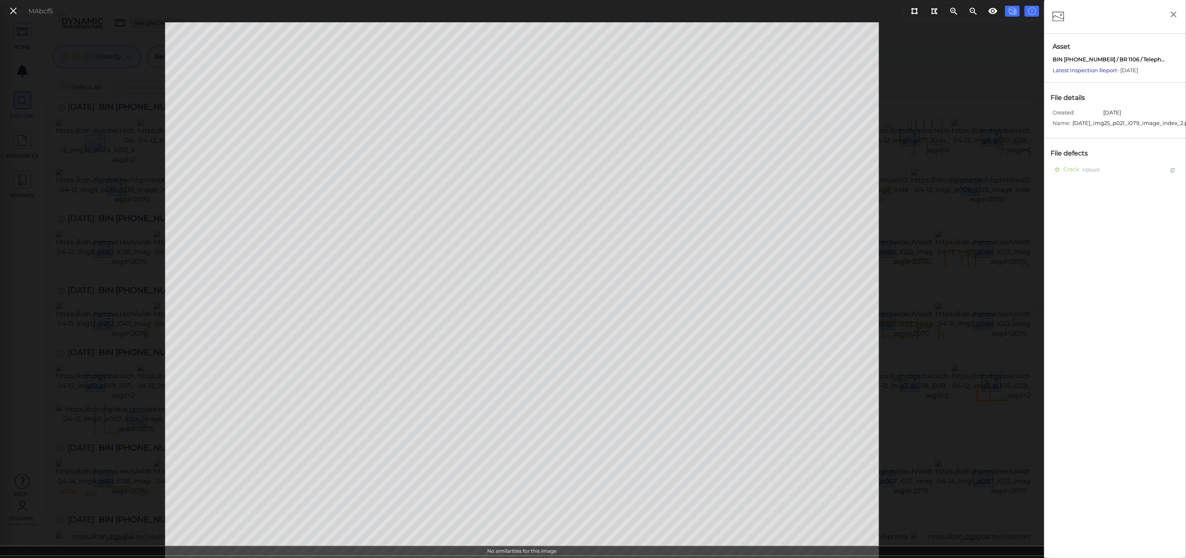
click at [1083, 69] on link "Latest Inspection Report" at bounding box center [1084, 70] width 64 height 6
click at [15, 11] on icon at bounding box center [13, 11] width 9 height 11
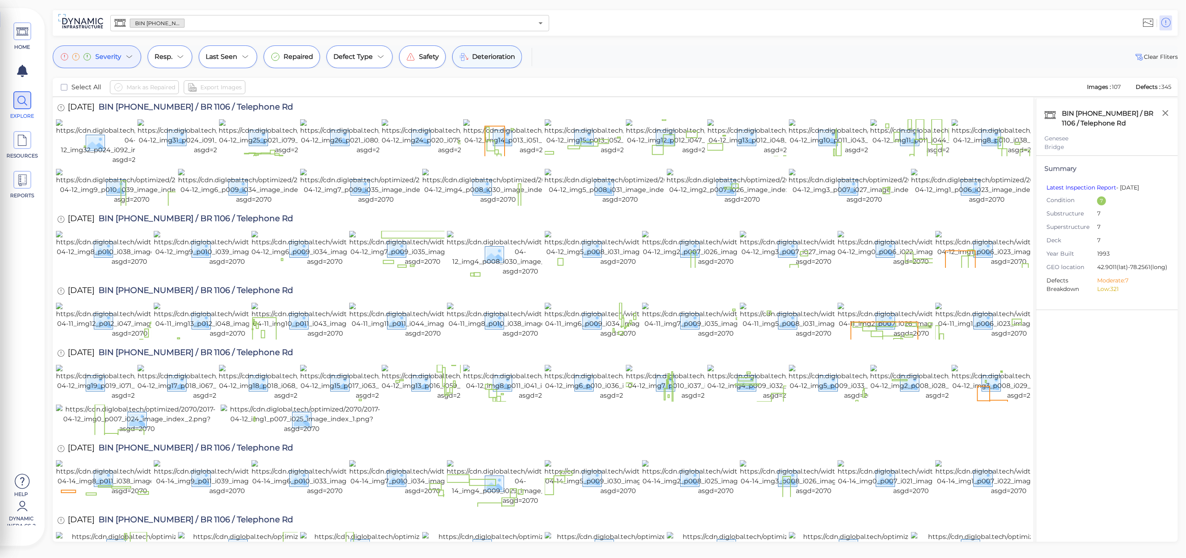
click at [493, 59] on span "Deterioration" at bounding box center [493, 57] width 43 height 10
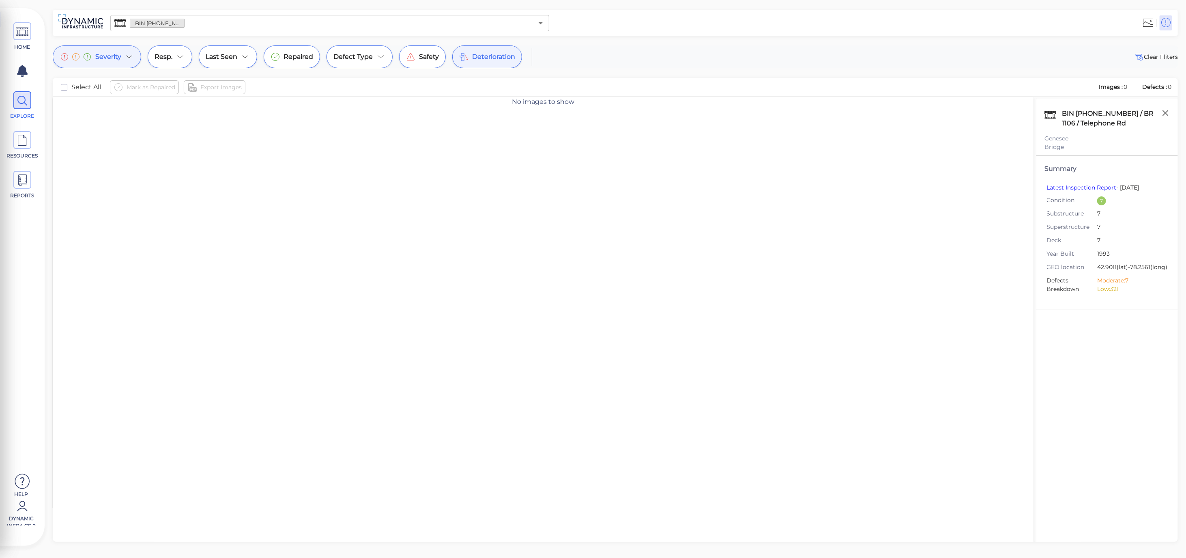
click at [380, 19] on input "text" at bounding box center [358, 22] width 349 height 11
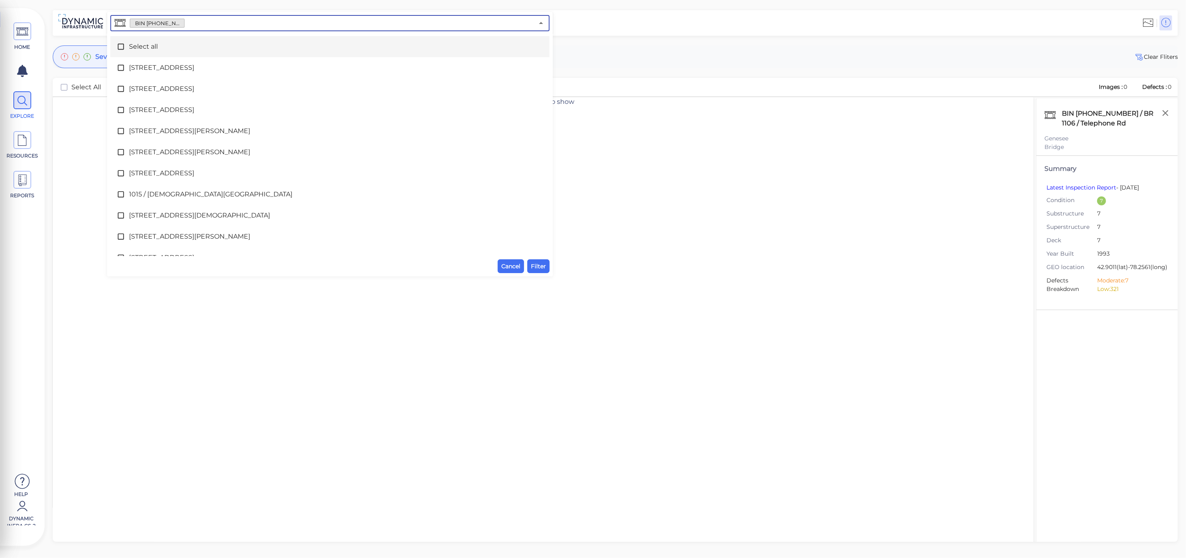
click at [122, 49] on icon at bounding box center [121, 47] width 6 height 6
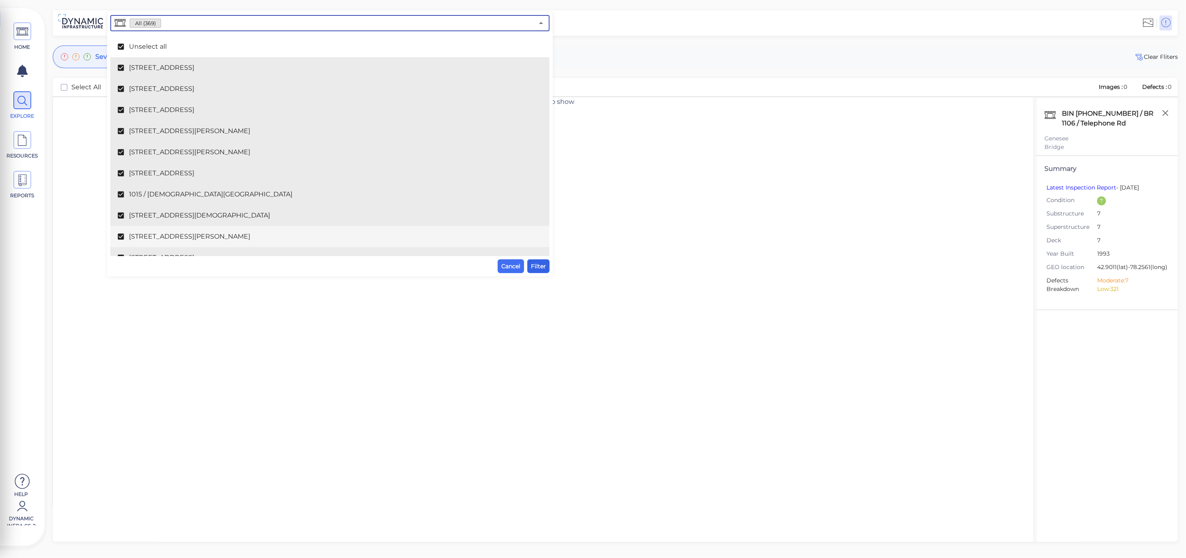
click at [541, 268] on span "Filter" at bounding box center [538, 266] width 15 height 10
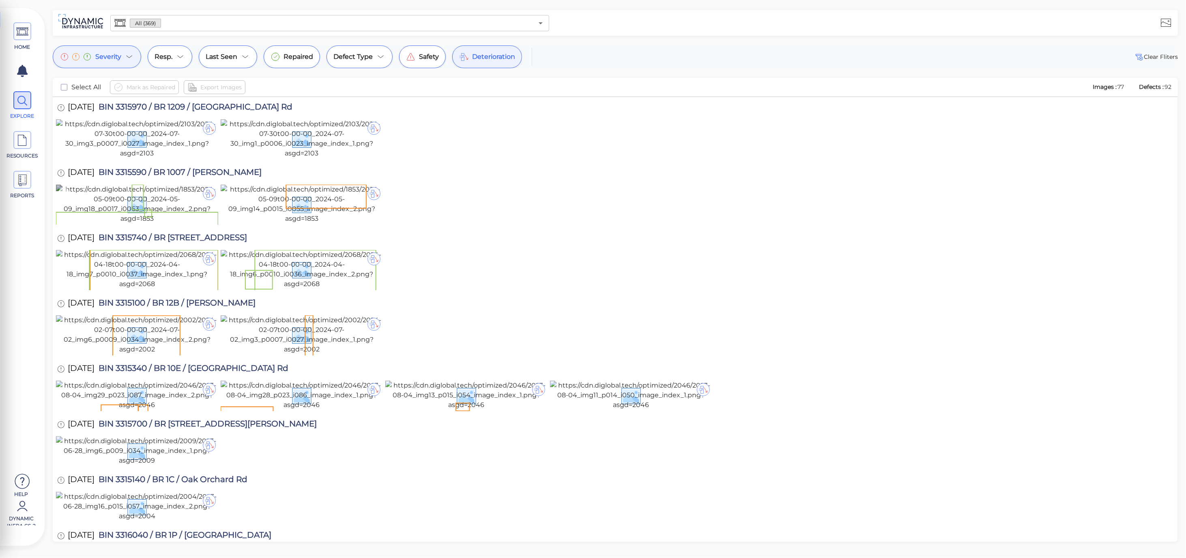
click at [181, 223] on img at bounding box center [137, 203] width 162 height 39
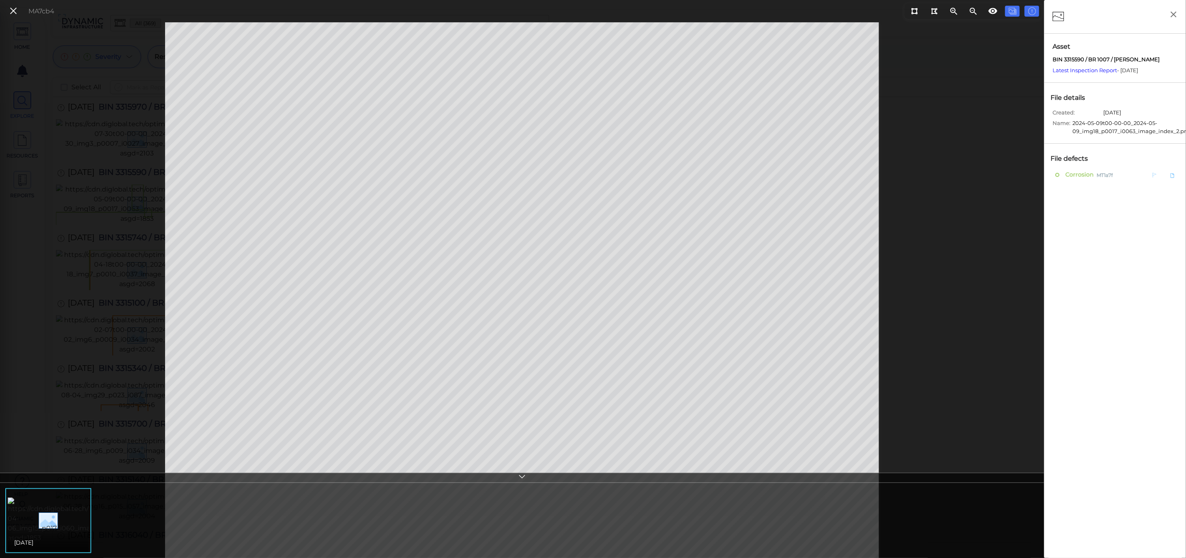
click at [1070, 172] on span "Corrosion" at bounding box center [1078, 175] width 30 height 10
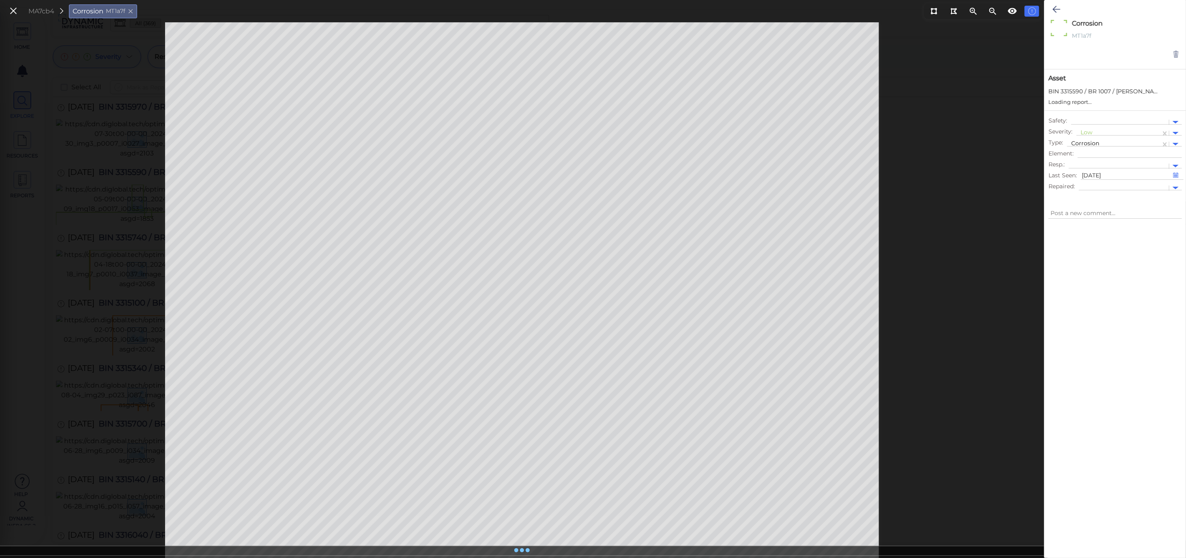
type textarea "x"
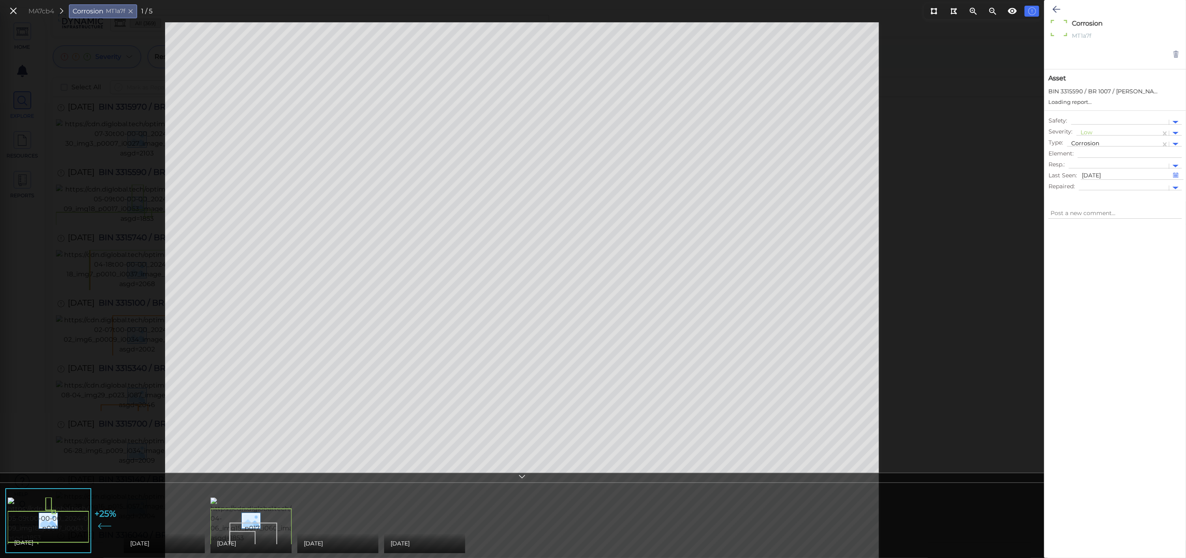
type textarea "x"
click at [175, 518] on img at bounding box center [197, 520] width 146 height 36
type textarea "x"
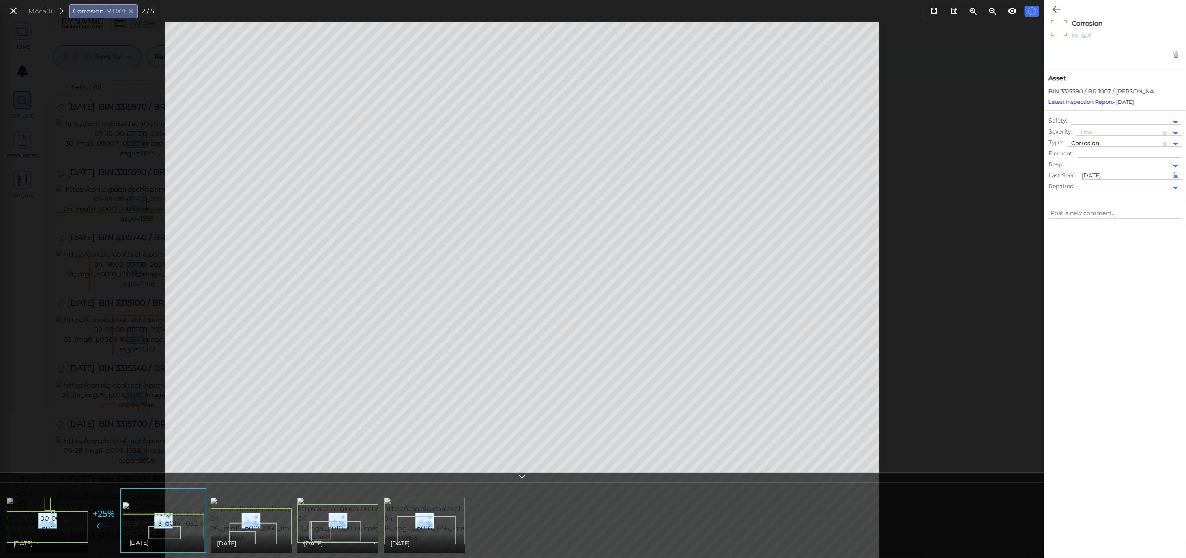
click at [60, 517] on img at bounding box center [80, 519] width 147 height 45
type textarea "x"
click at [156, 517] on img at bounding box center [197, 520] width 146 height 36
type textarea "x"
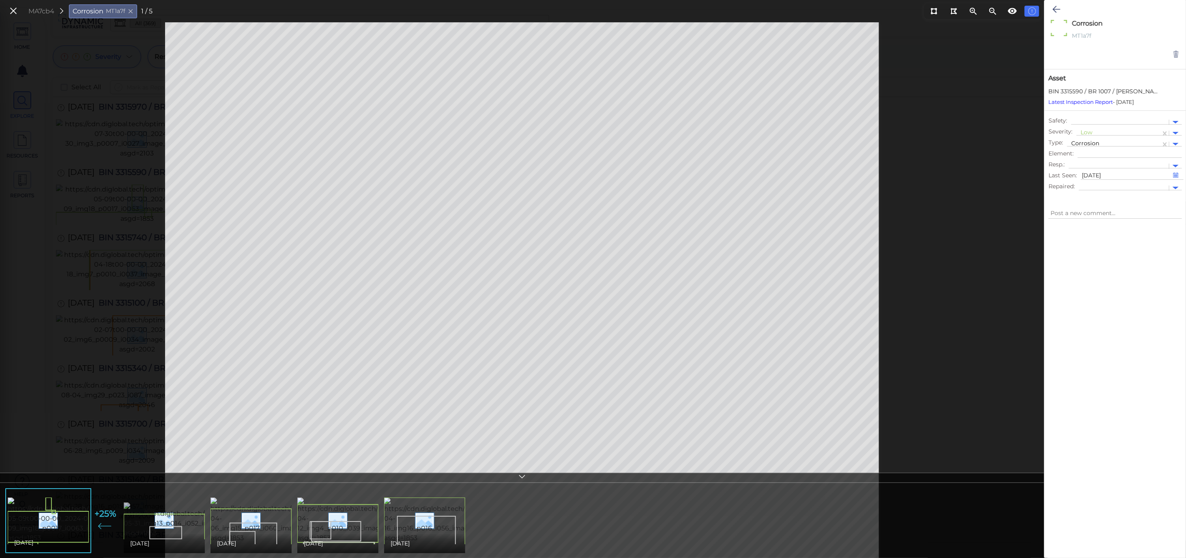
type textarea "x"
click at [11, 15] on icon at bounding box center [13, 11] width 9 height 11
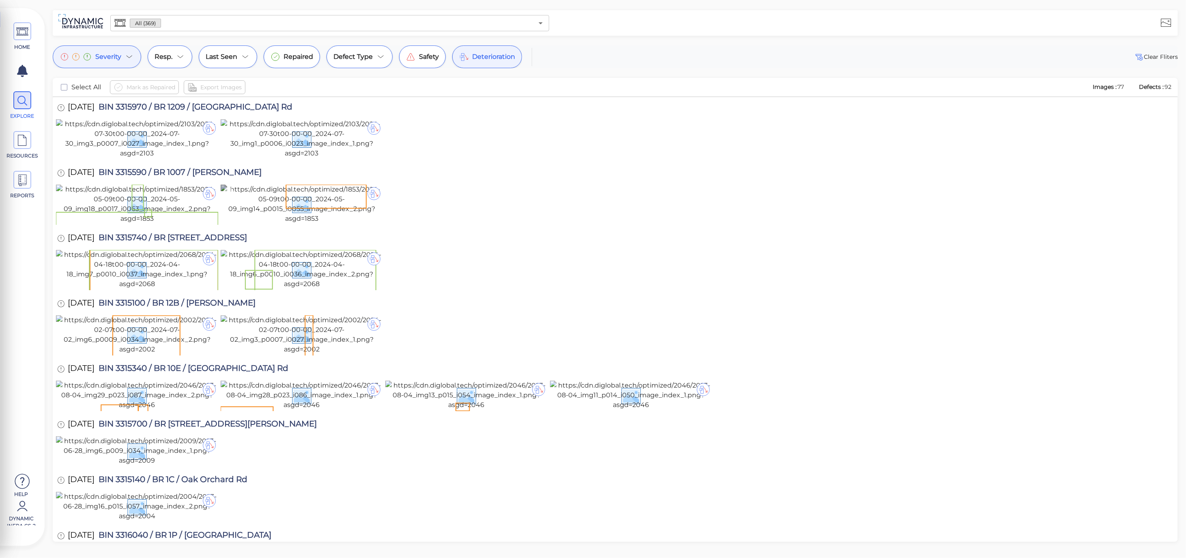
click at [334, 223] on img at bounding box center [302, 203] width 162 height 39
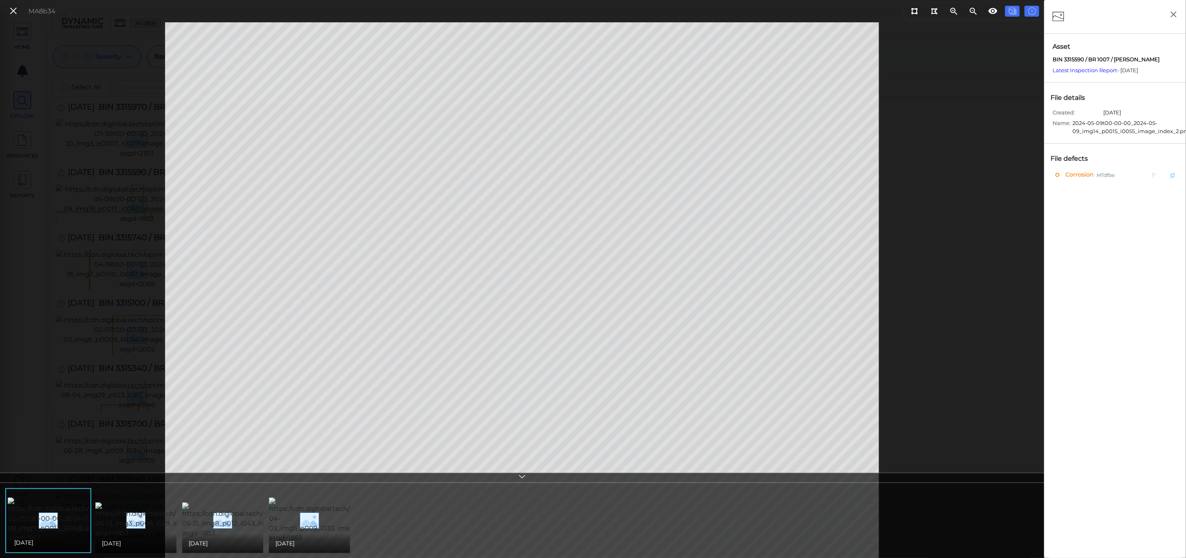
click at [1080, 172] on span "Corrosion" at bounding box center [1078, 175] width 30 height 10
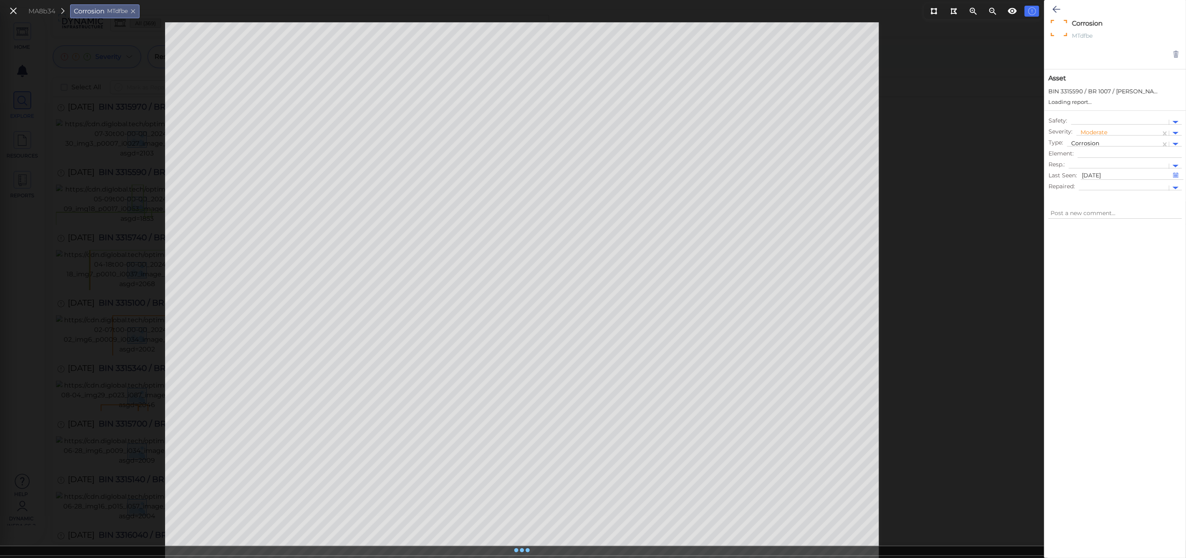
type textarea "x"
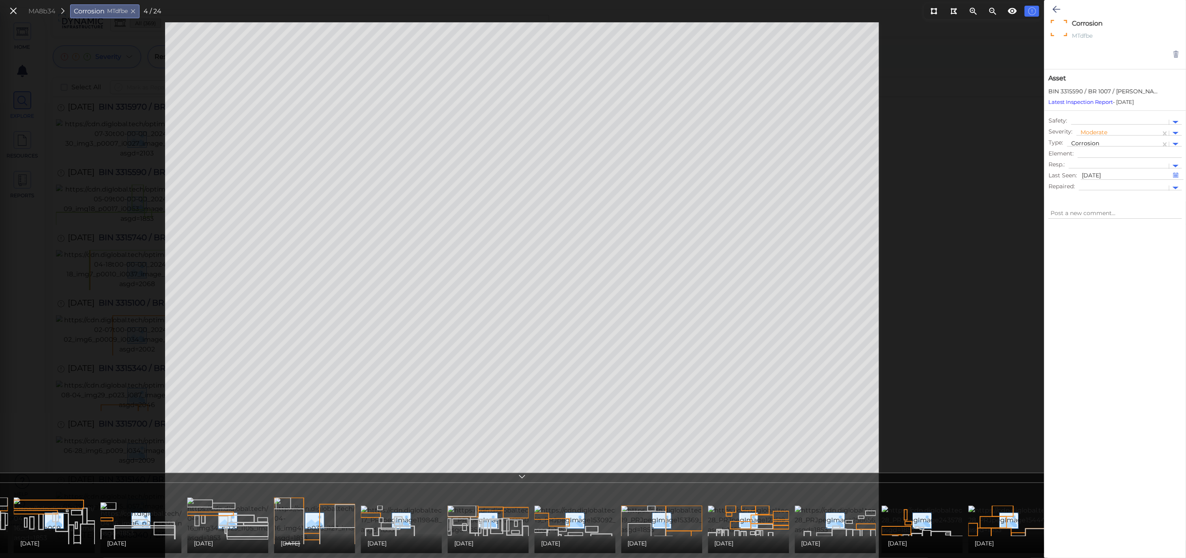
scroll to position [0, 1101]
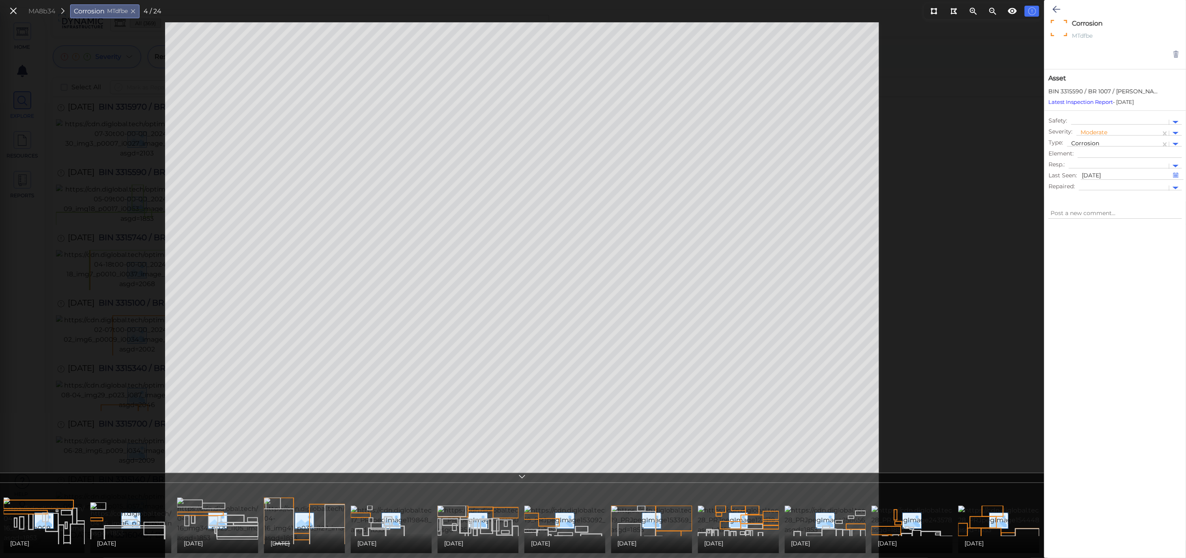
click at [743, 538] on div "04/28/2009" at bounding box center [738, 543] width 68 height 10
type textarea "x"
click at [653, 533] on div "04/19/2011" at bounding box center [649, 542] width 81 height 19
type textarea "x"
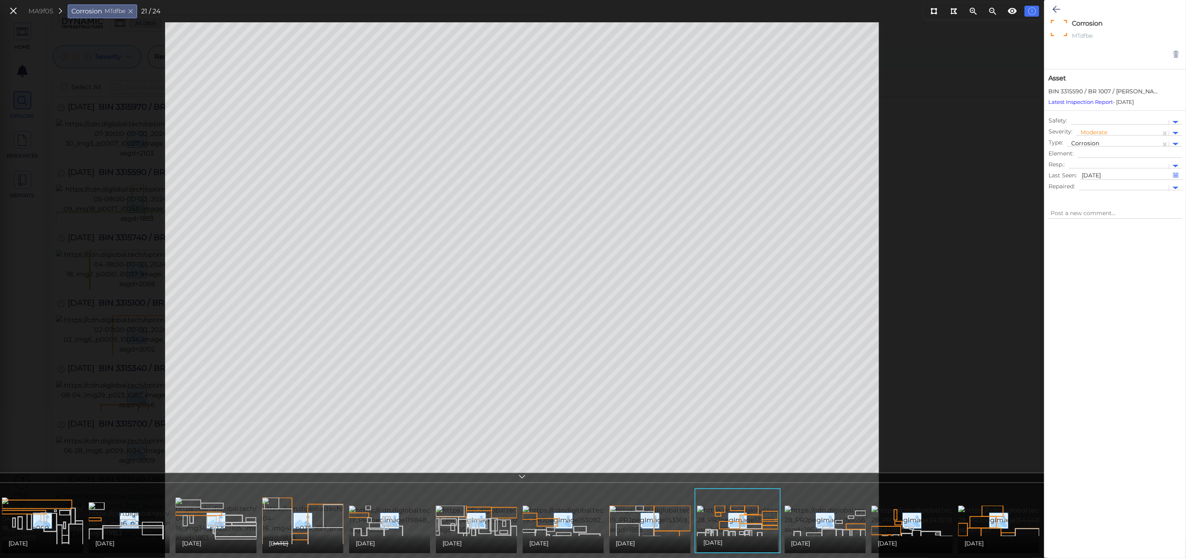
type textarea "x"
click at [329, 522] on img at bounding box center [334, 519] width 145 height 45
type textarea "x"
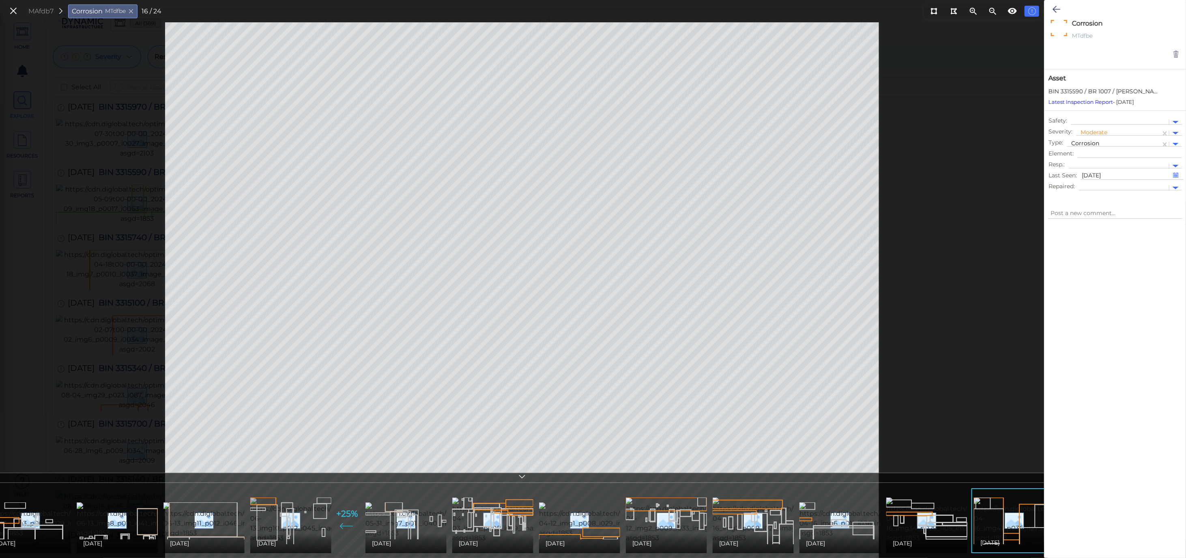
scroll to position [0, 390]
click at [425, 523] on img at bounding box center [439, 520] width 146 height 36
type textarea "x"
click at [329, 508] on img at bounding box center [324, 519] width 146 height 45
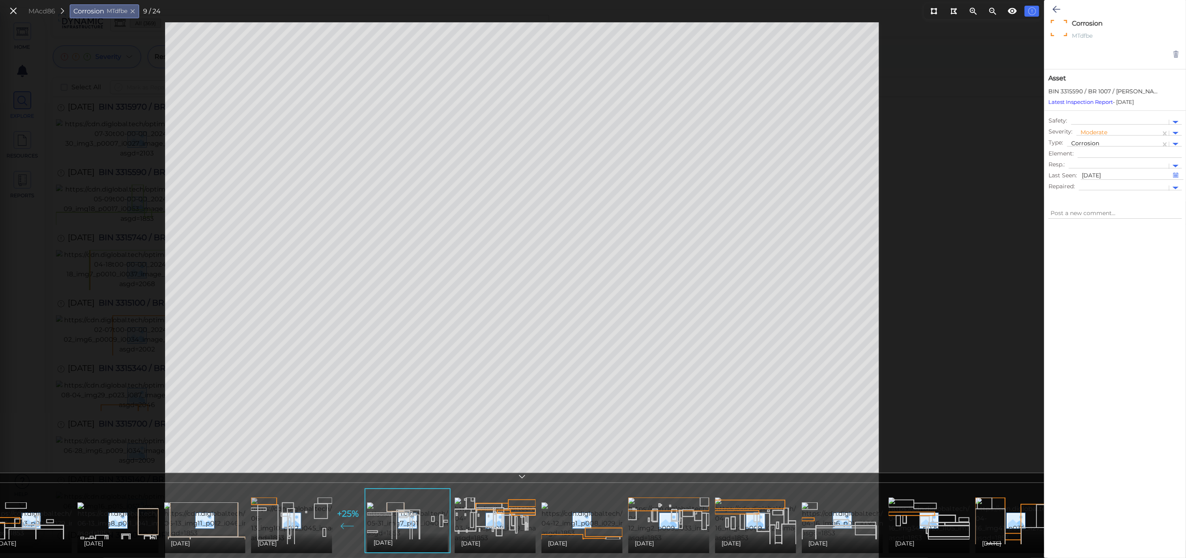
type textarea "x"
click at [396, 510] on img at bounding box center [441, 520] width 146 height 36
type textarea "x"
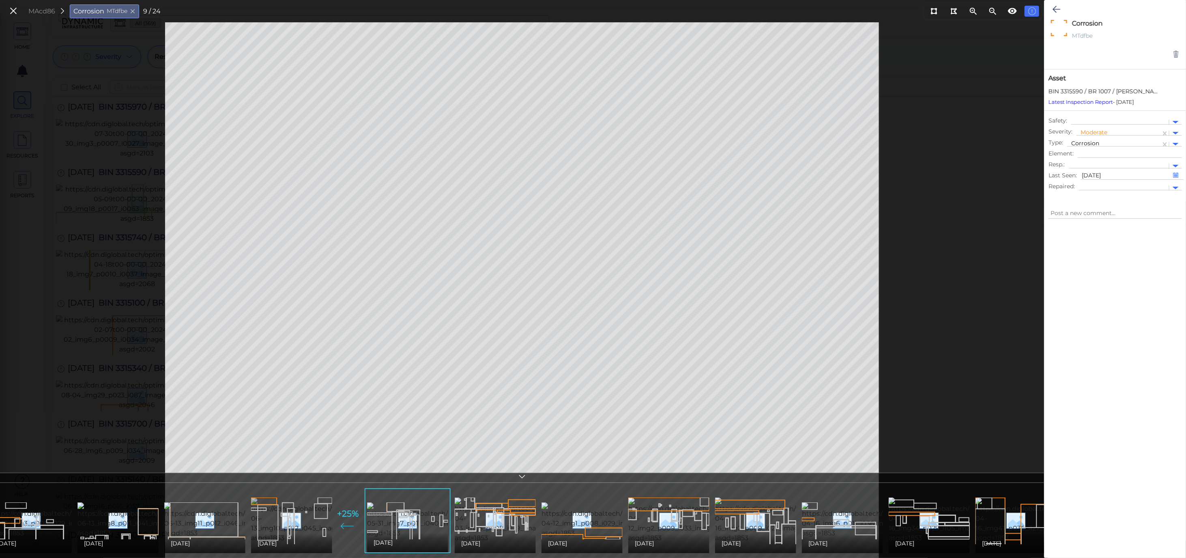
click at [309, 512] on img at bounding box center [324, 519] width 146 height 45
type textarea "x"
click at [320, 510] on img at bounding box center [325, 519] width 146 height 45
type textarea "x"
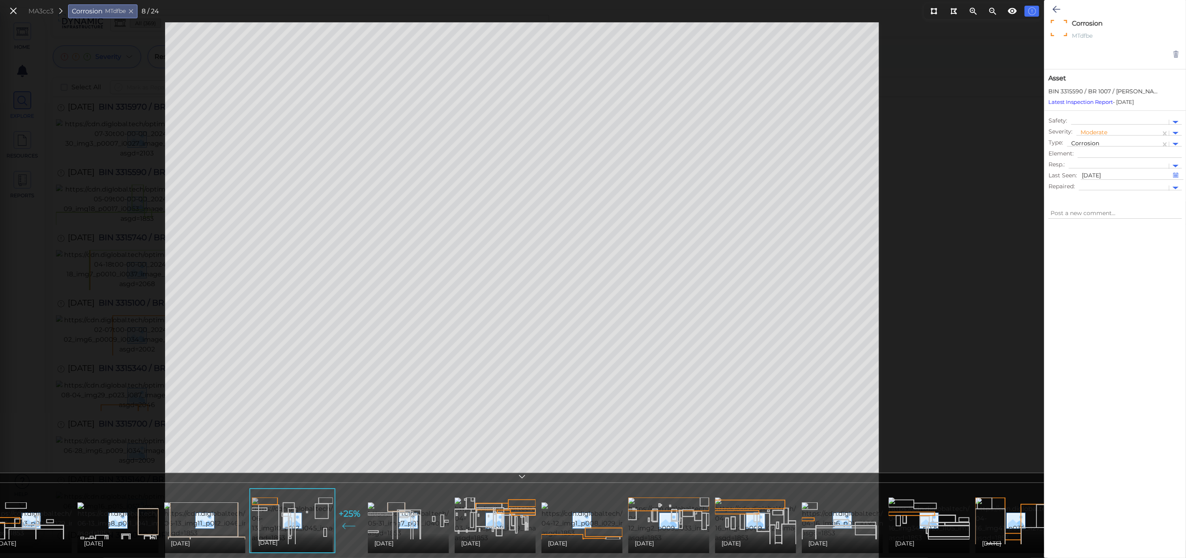
type textarea "x"
drag, startPoint x: 423, startPoint y: 510, endPoint x: 391, endPoint y: 517, distance: 32.6
click at [423, 510] on img at bounding box center [441, 520] width 146 height 36
type textarea "x"
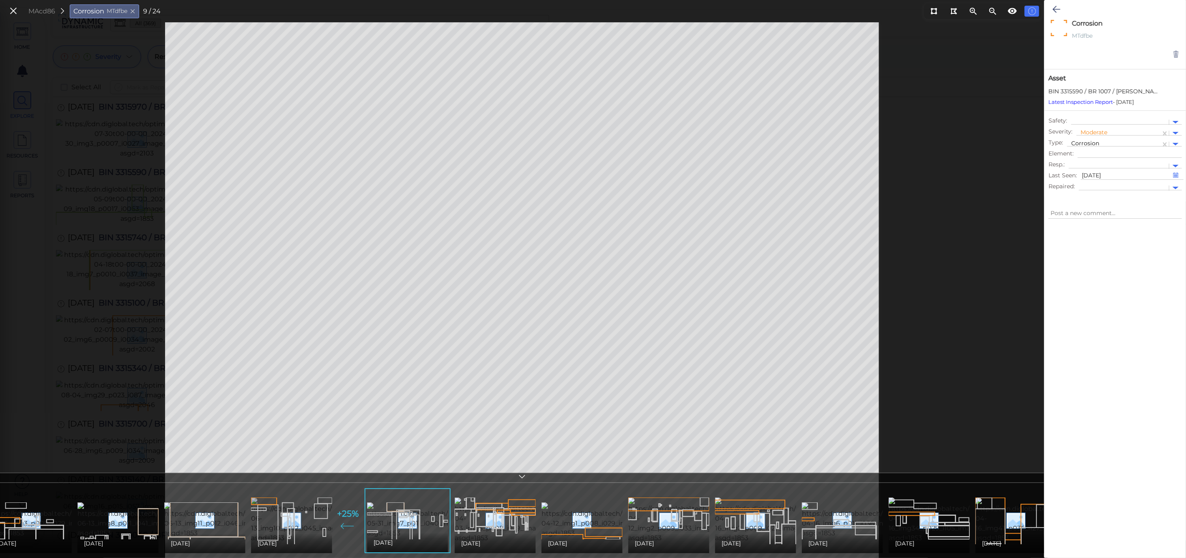
click at [295, 517] on img at bounding box center [324, 519] width 146 height 45
type textarea "x"
click at [404, 516] on img at bounding box center [441, 520] width 146 height 36
type textarea "x"
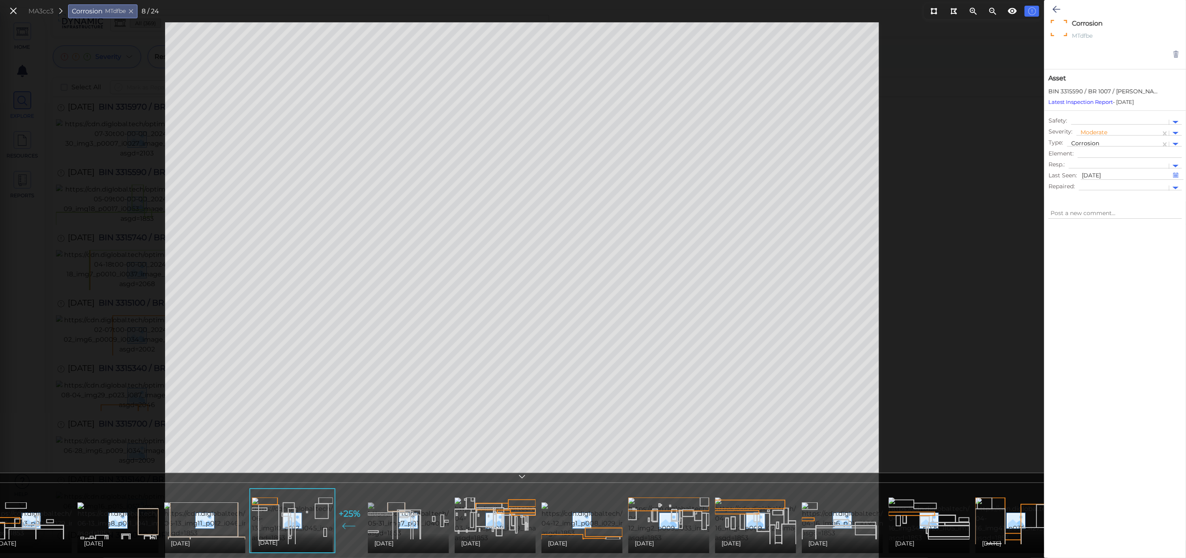
type textarea "x"
click at [9, 10] on icon at bounding box center [13, 11] width 9 height 11
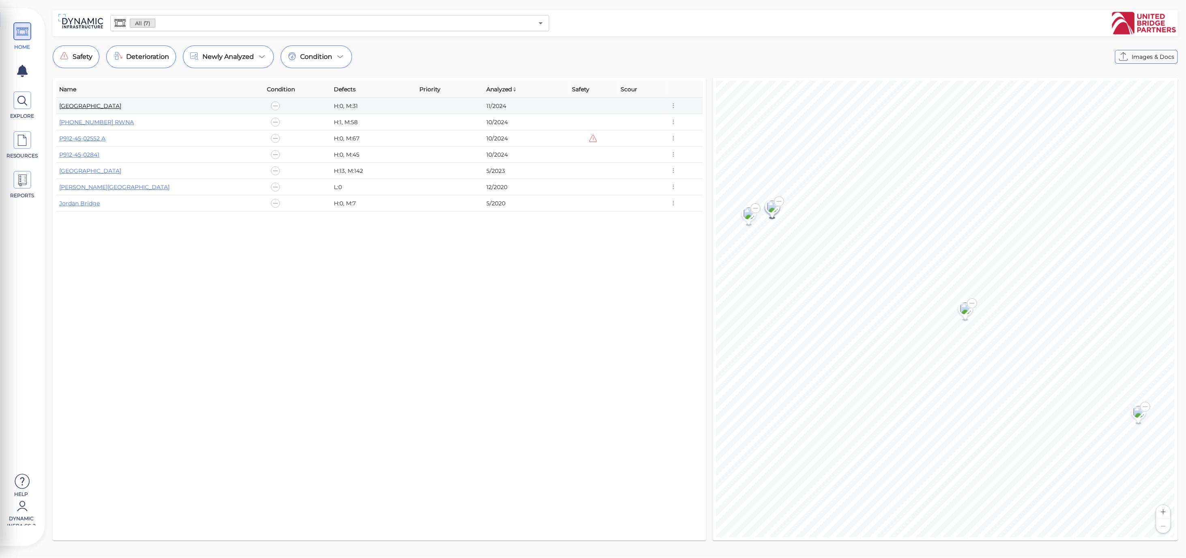
click at [113, 106] on link "Houbolt Road Extension" at bounding box center [90, 105] width 62 height 7
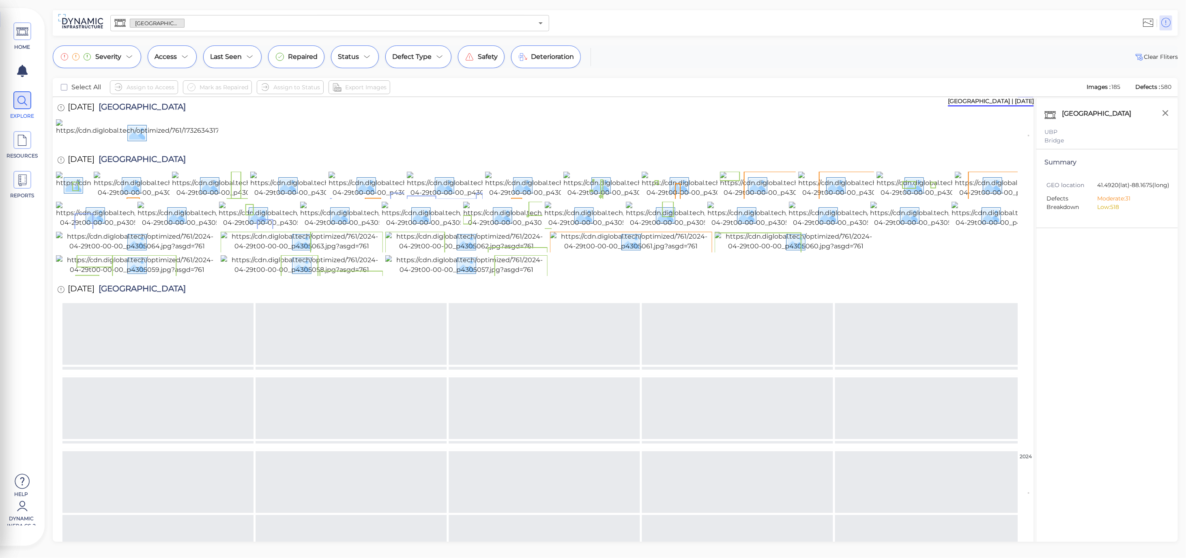
click at [1183, 403] on div "Severity Access Last Seen Repaired Status Defect Type Safety Deterioration Clea…" at bounding box center [615, 293] width 1141 height 496
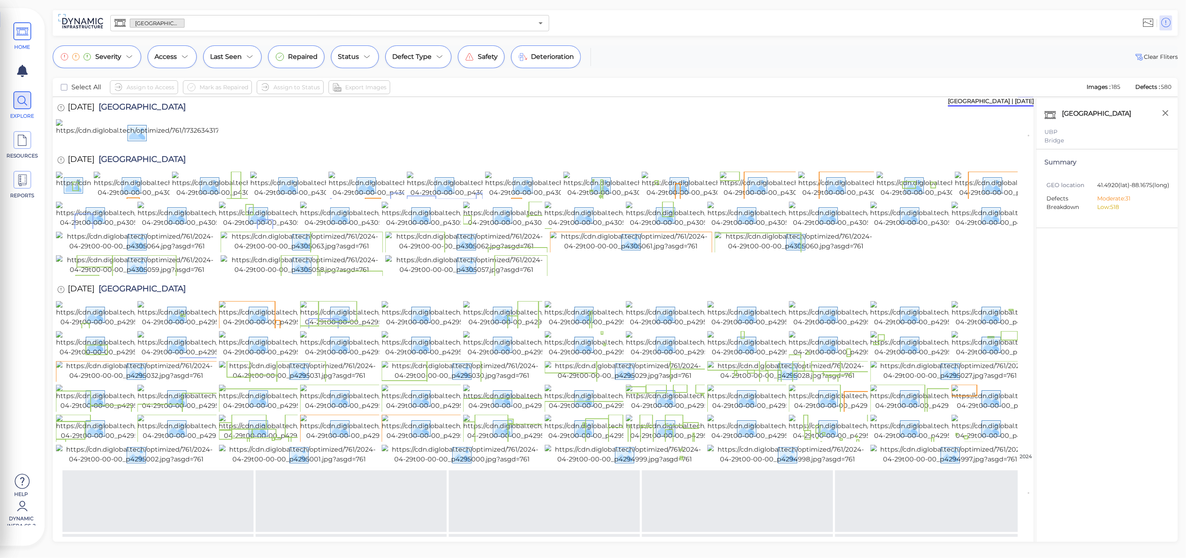
click at [27, 29] on icon at bounding box center [22, 32] width 12 height 18
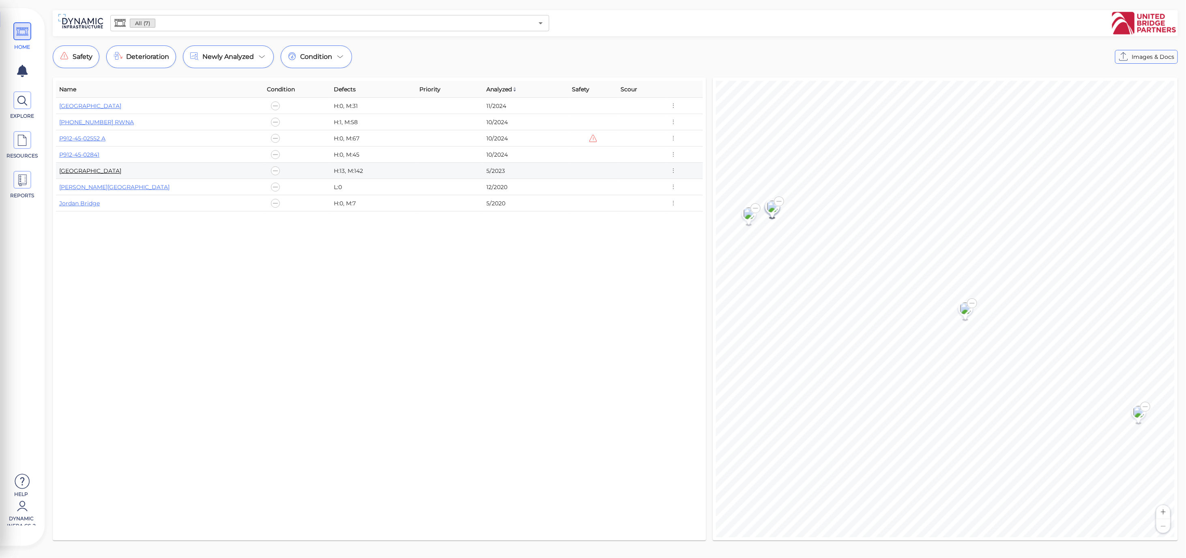
click at [86, 170] on link "Parkersburg" at bounding box center [90, 170] width 62 height 7
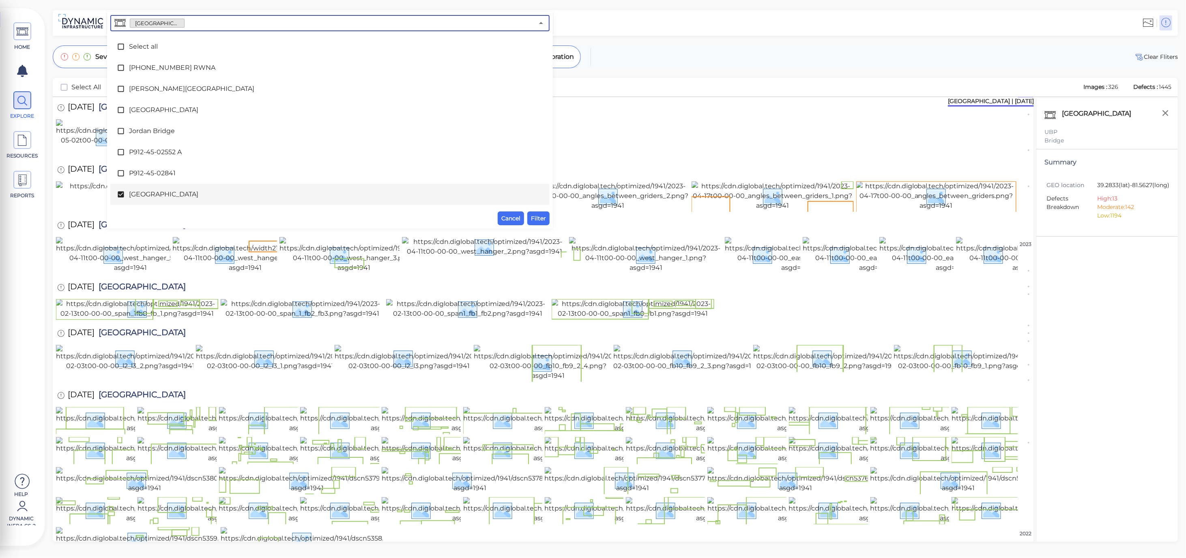
click at [196, 21] on input "text" at bounding box center [358, 22] width 349 height 11
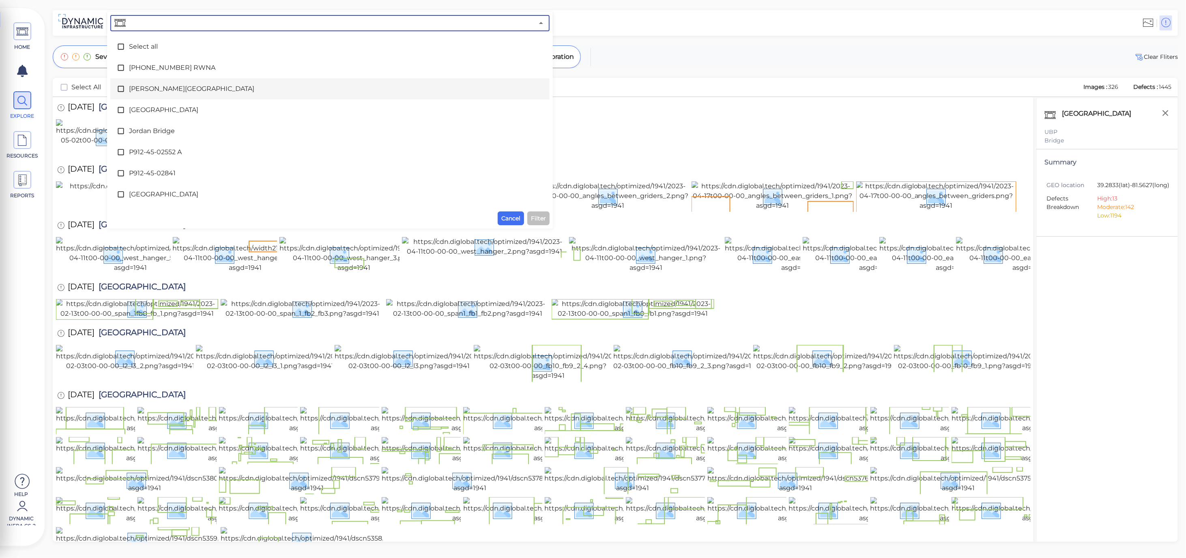
click at [123, 85] on icon at bounding box center [121, 89] width 8 height 8
click at [544, 220] on span "Filter" at bounding box center [538, 218] width 15 height 10
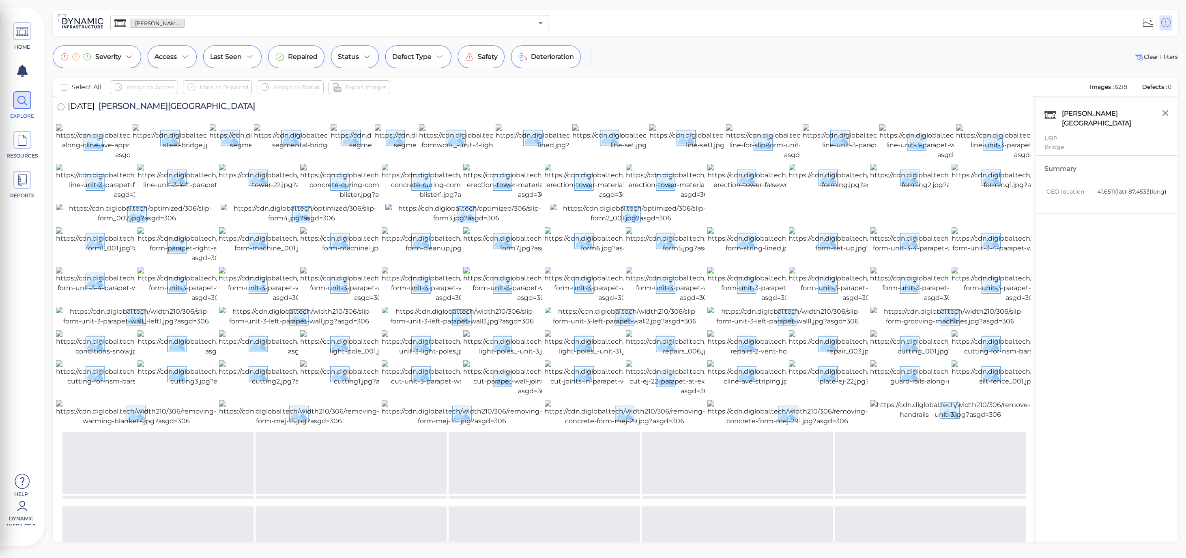
scroll to position [150, 0]
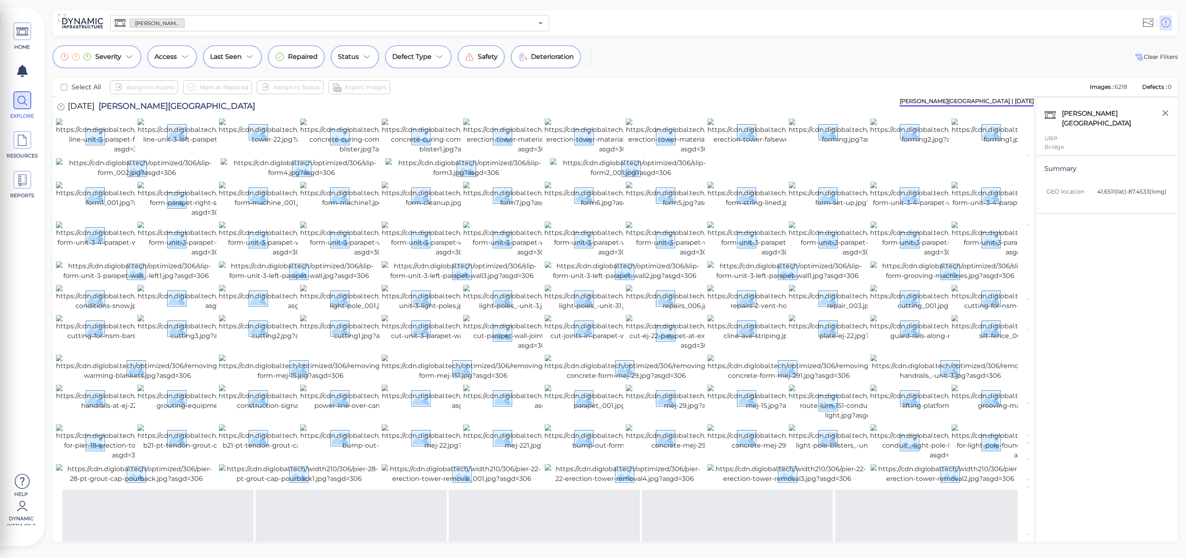
click at [229, 19] on input "text" at bounding box center [358, 22] width 349 height 11
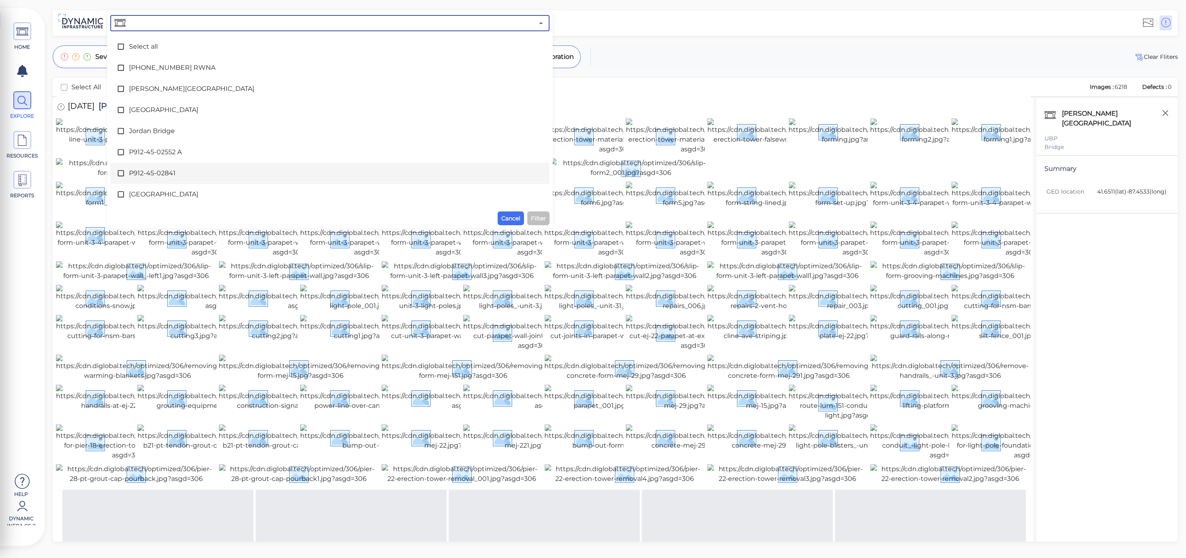
click at [118, 172] on icon at bounding box center [121, 173] width 8 height 8
click at [122, 109] on icon at bounding box center [121, 110] width 8 height 8
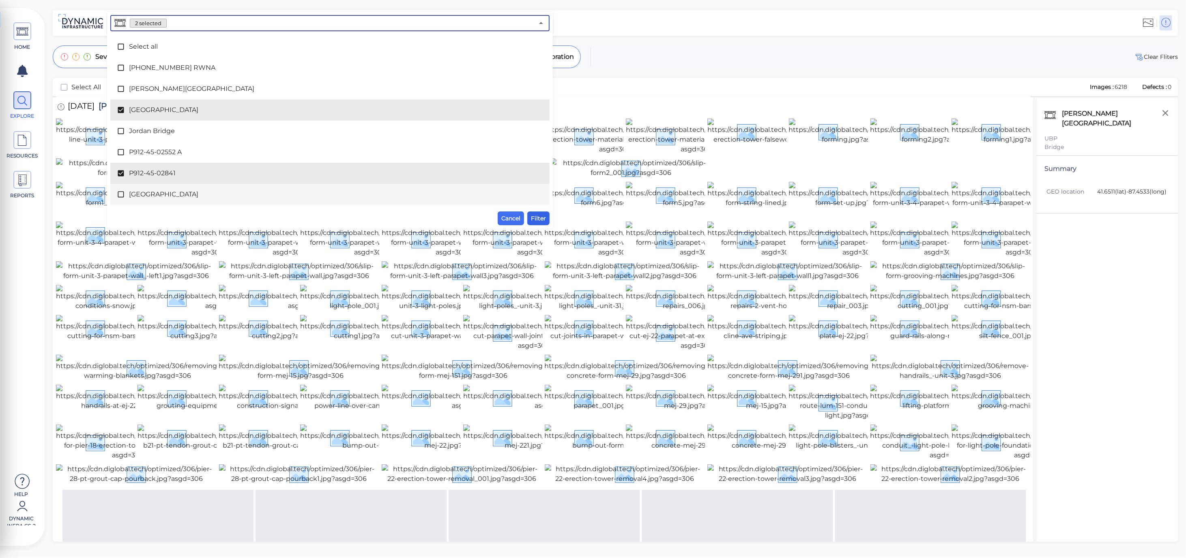
click at [541, 217] on span "Filter" at bounding box center [538, 218] width 15 height 10
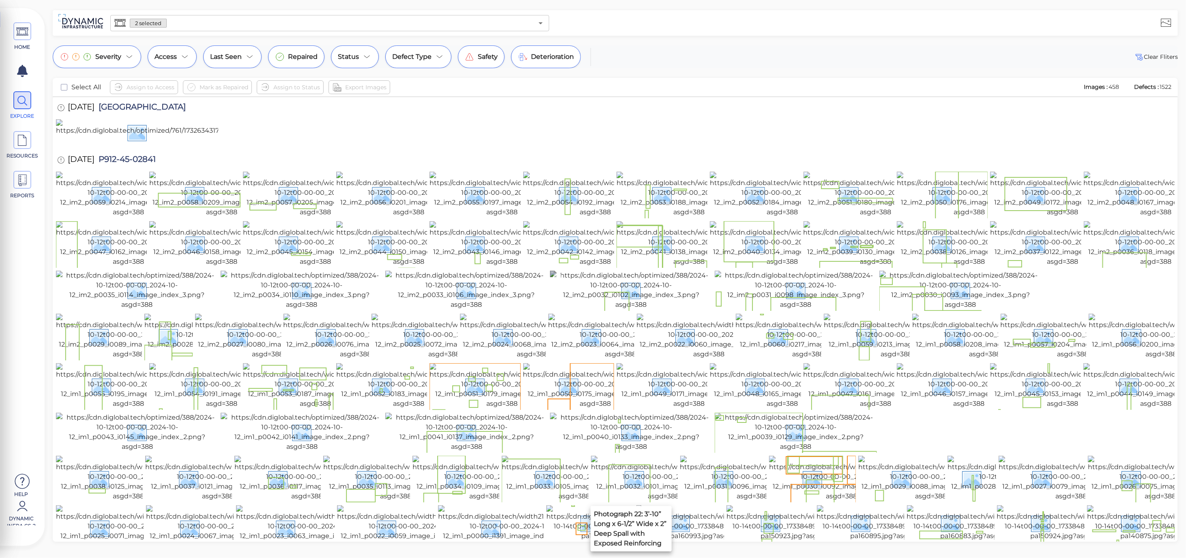
click at [629, 309] on img at bounding box center [631, 289] width 162 height 39
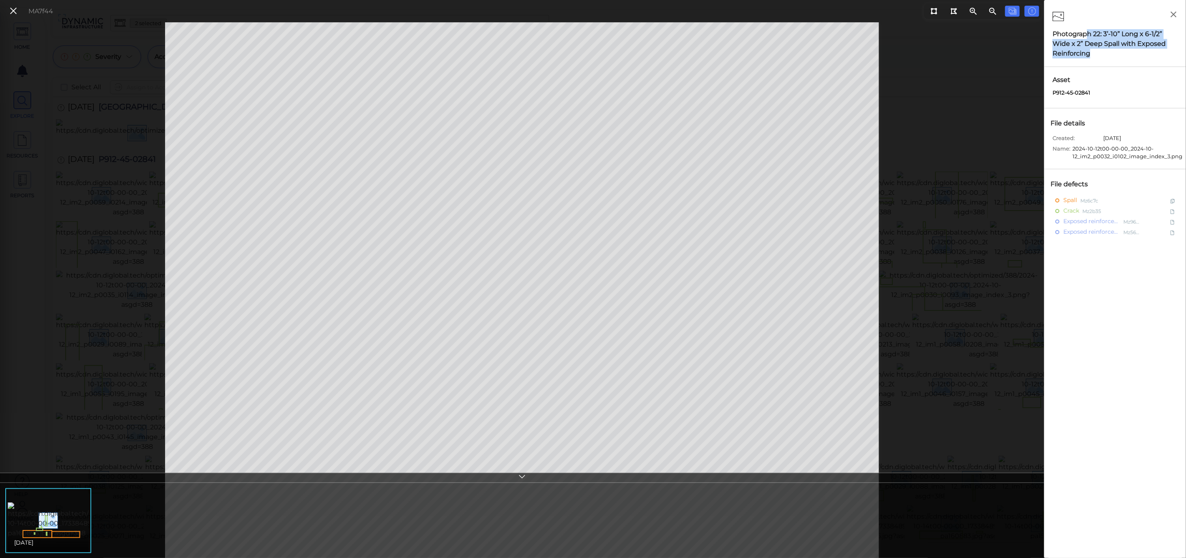
drag, startPoint x: 1075, startPoint y: 46, endPoint x: 1087, endPoint y: 28, distance: 21.1
click at [1087, 28] on div "Photograph 22: 3’-10” Long x 6-1/2” Wide x 2” Deep Spall with Exposed Reinforci…" at bounding box center [1115, 33] width 142 height 67
click at [10, 13] on icon at bounding box center [13, 11] width 9 height 11
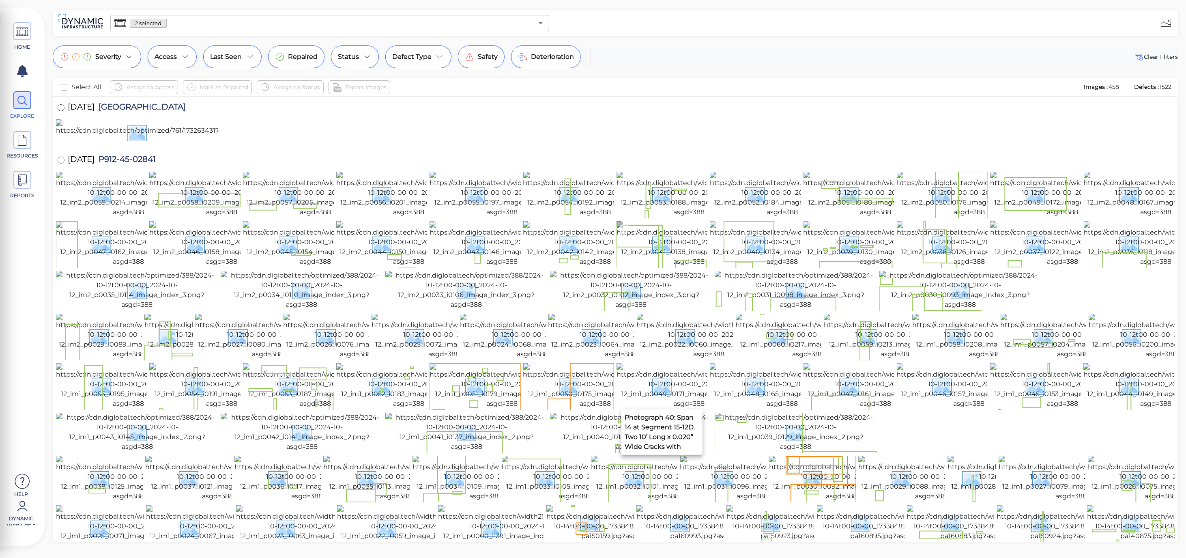
click at [684, 266] on img at bounding box center [688, 243] width 145 height 45
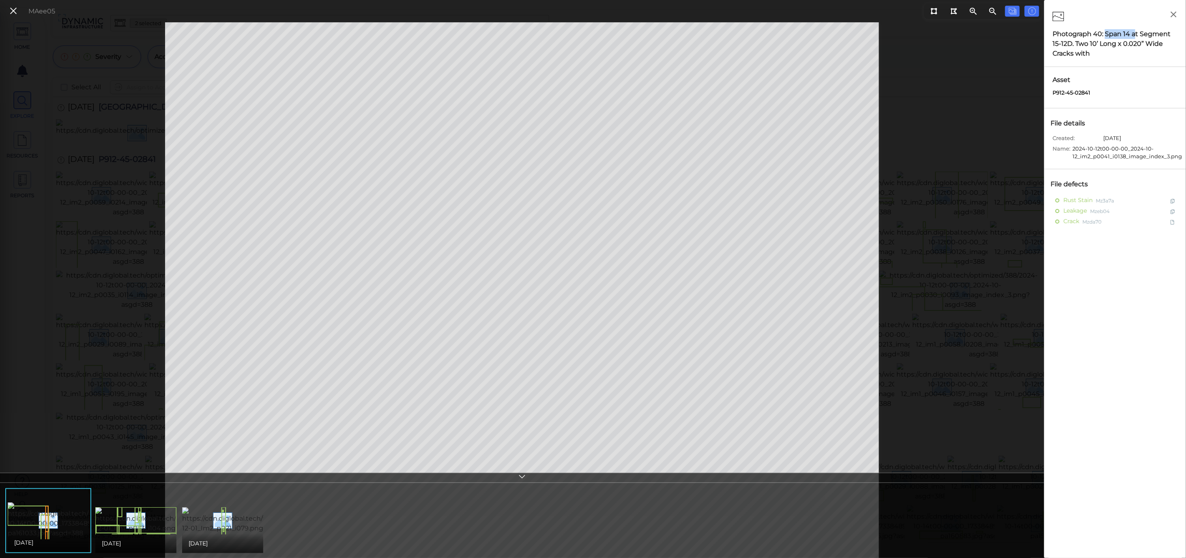
drag, startPoint x: 1106, startPoint y: 31, endPoint x: 1130, endPoint y: 35, distance: 24.7
click at [1134, 35] on div "Photograph 40: Span 14 at Segment 15-12D. Two 10’ Long x 0.020” Wide Cracks with" at bounding box center [1114, 43] width 125 height 29
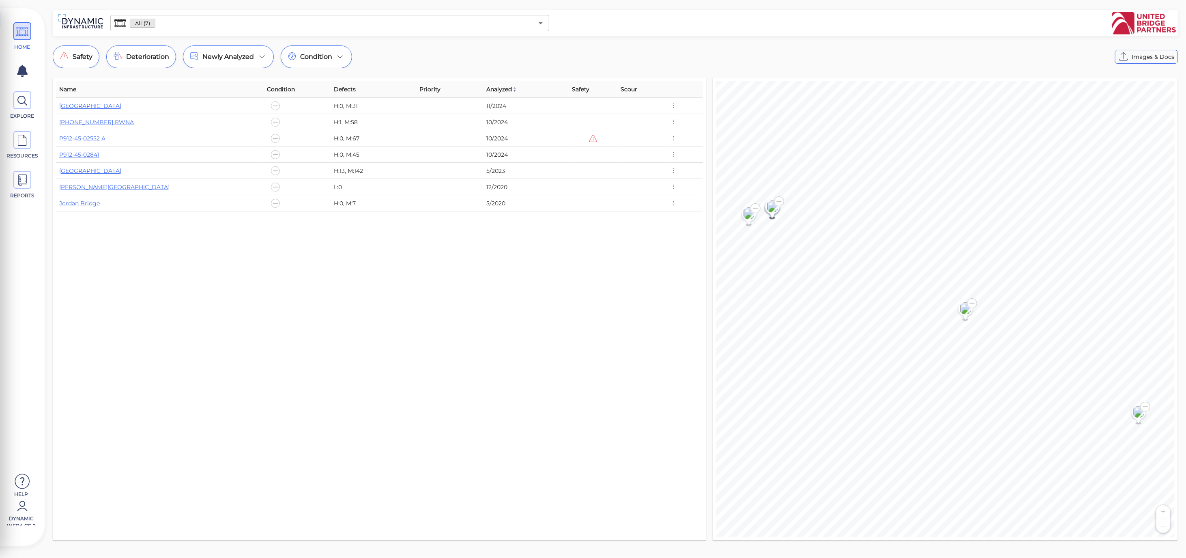
click at [492, 352] on div "Name Condition Defects Priority Analyzed Safety Scour Houbolt Road Extension H:…" at bounding box center [379, 309] width 647 height 456
